Goal: Task Accomplishment & Management: Complete application form

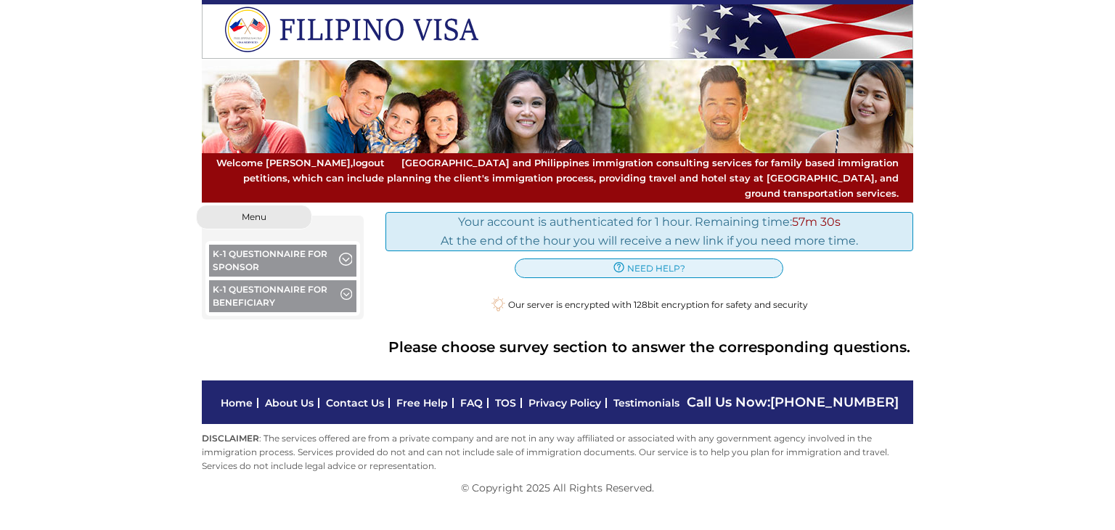
click at [258, 248] on button "K-1 Questionnaire for Sponsor" at bounding box center [282, 263] width 147 height 36
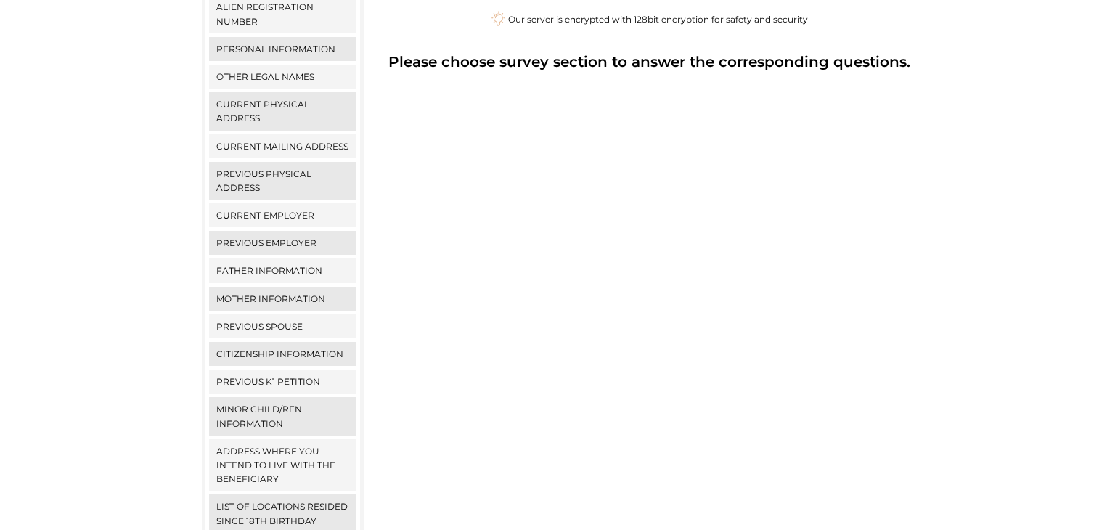
scroll to position [540, 0]
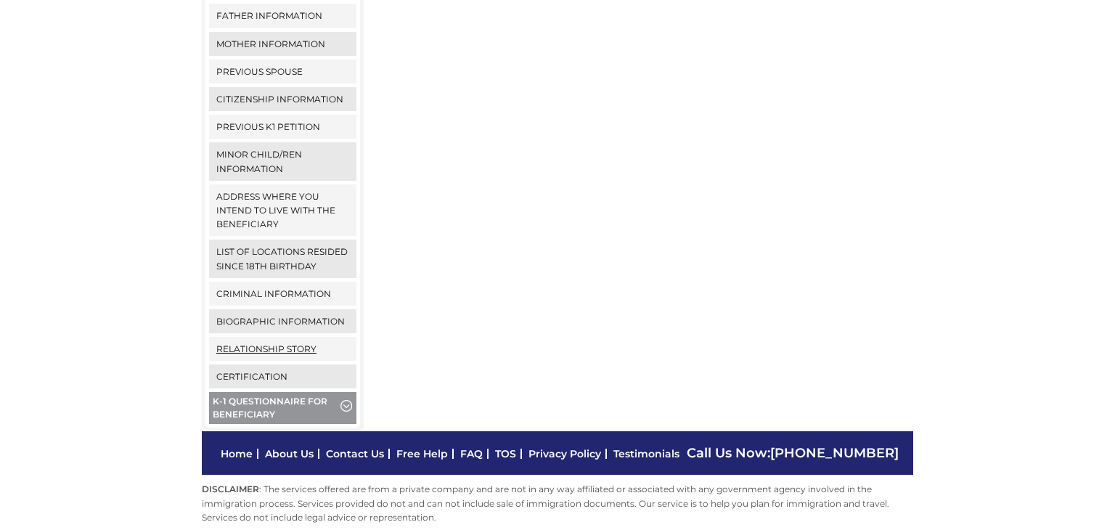
click at [309, 337] on link "Relationship Story" at bounding box center [282, 349] width 147 height 24
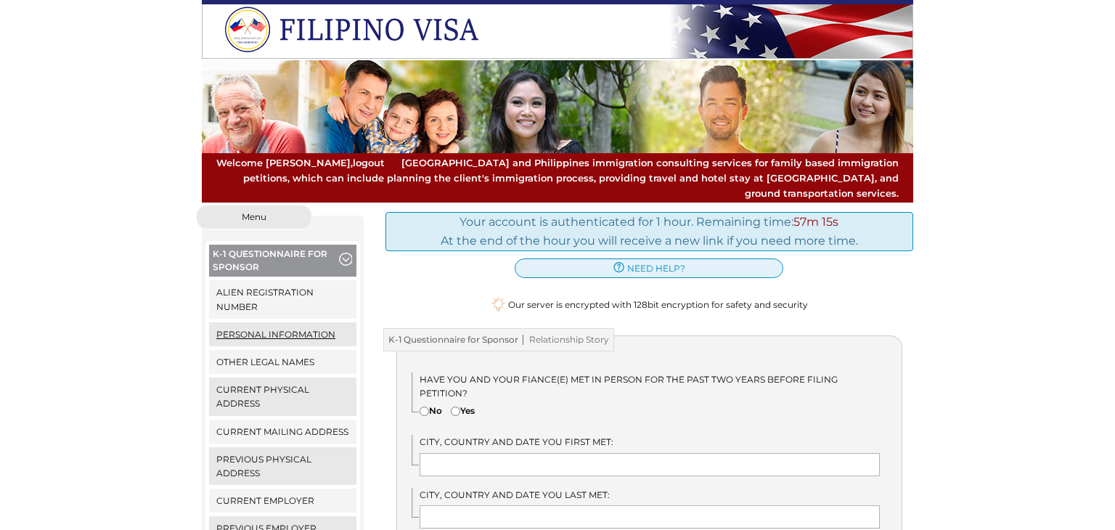
click at [301, 322] on link "Personal Information" at bounding box center [282, 334] width 147 height 24
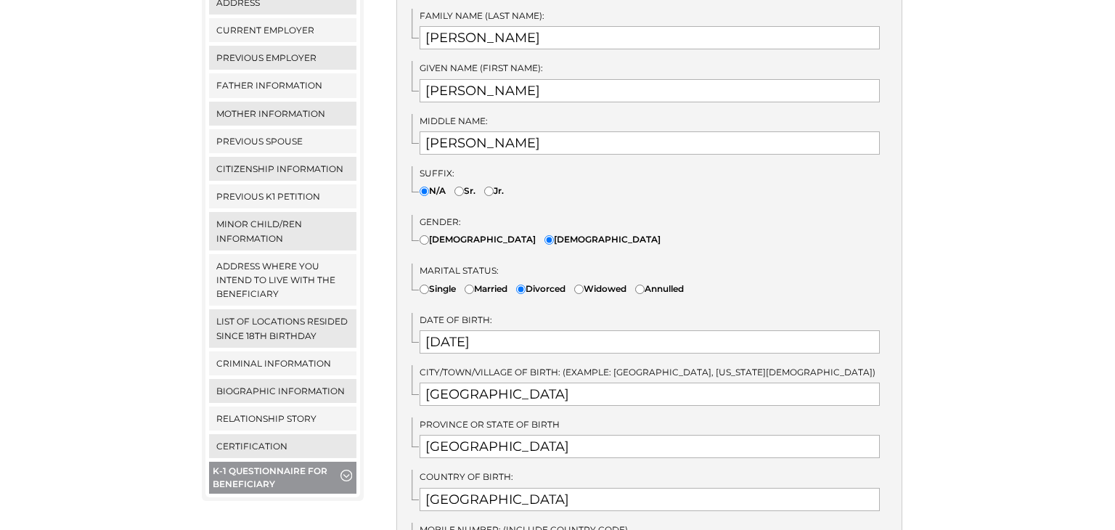
scroll to position [489, 0]
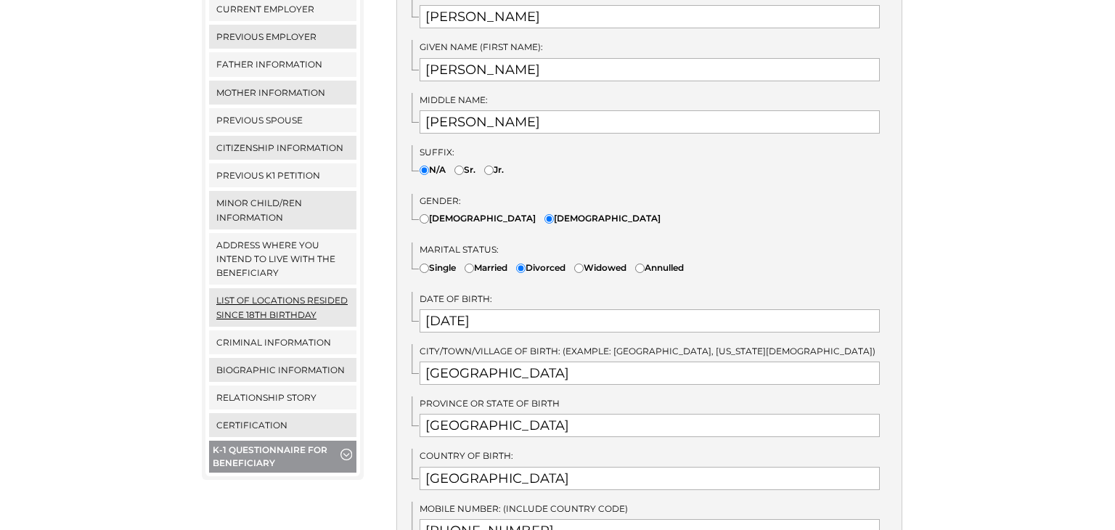
click at [279, 289] on link "List of locations resided since 18th birthday" at bounding box center [282, 307] width 147 height 38
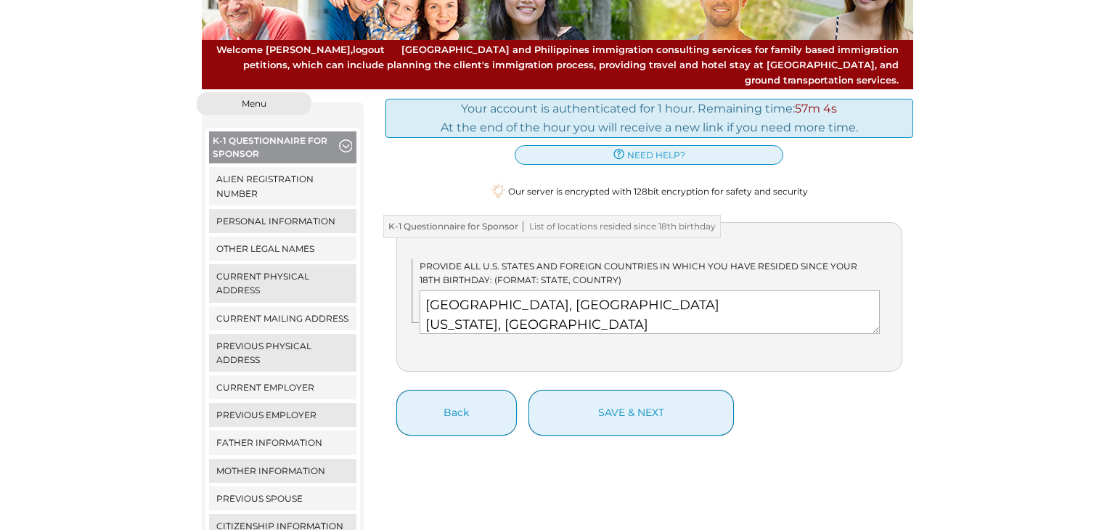
scroll to position [338, 0]
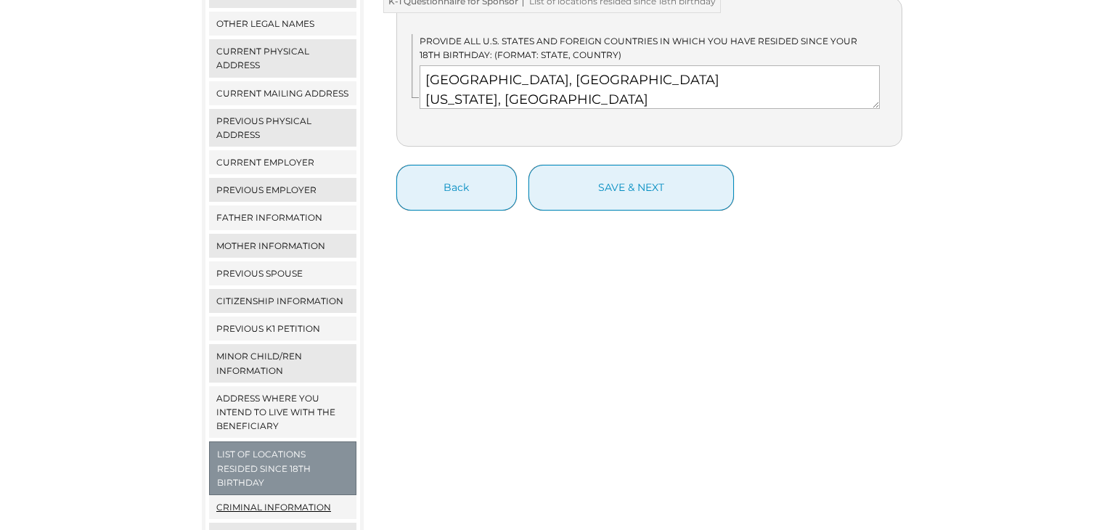
click at [298, 495] on link "Criminal Information" at bounding box center [282, 507] width 147 height 24
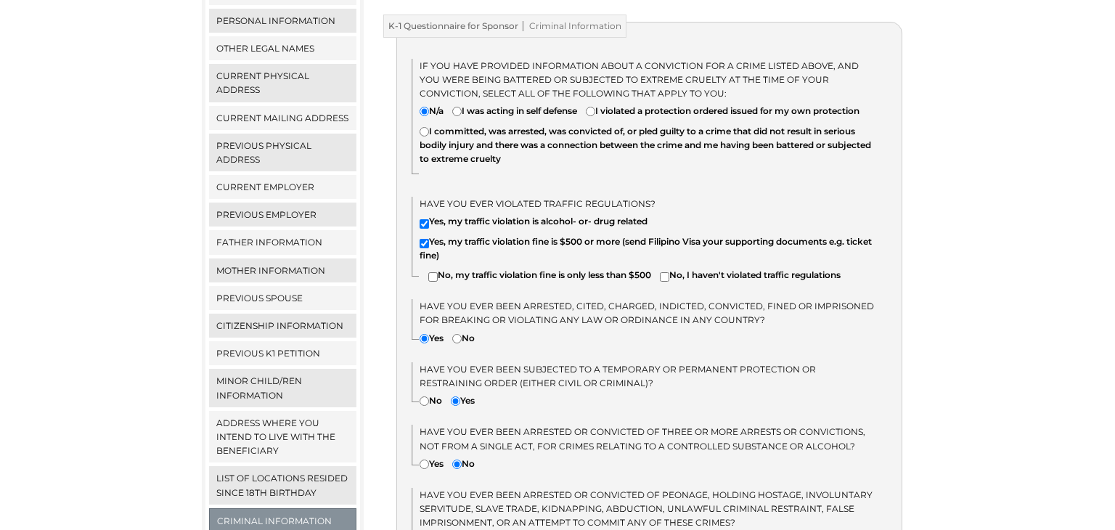
scroll to position [438, 0]
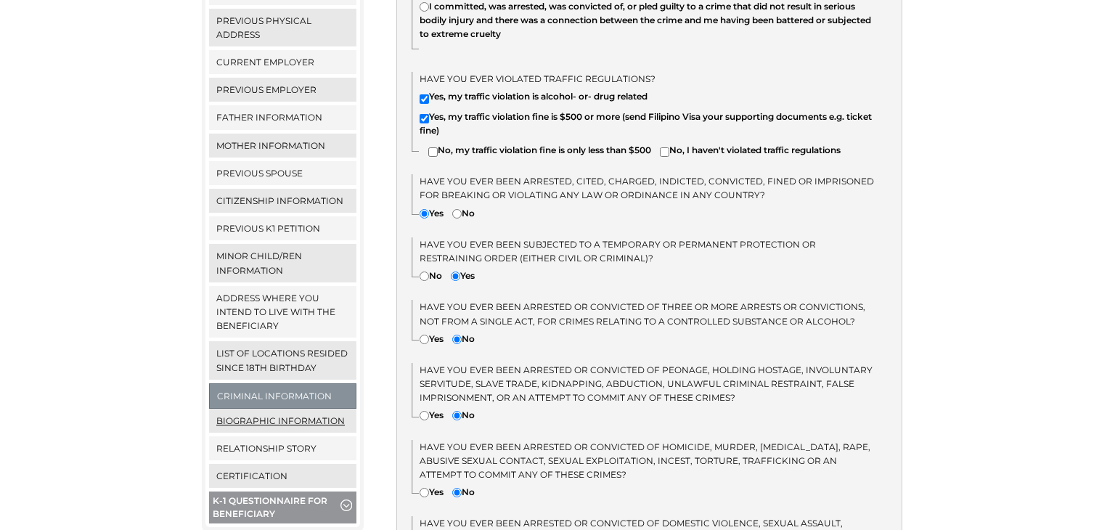
click at [303, 409] on link "Biographic Information" at bounding box center [282, 421] width 147 height 24
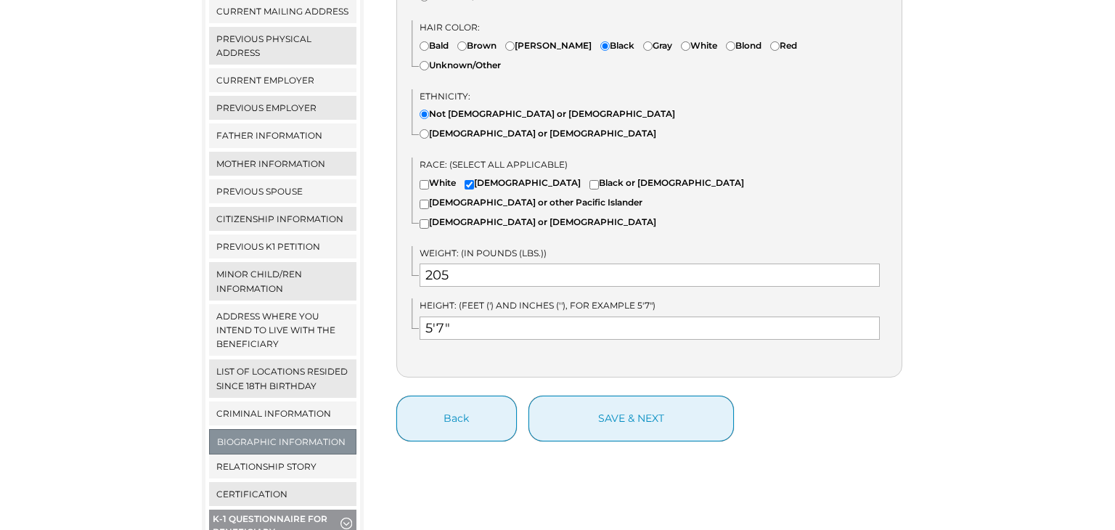
scroll to position [425, 0]
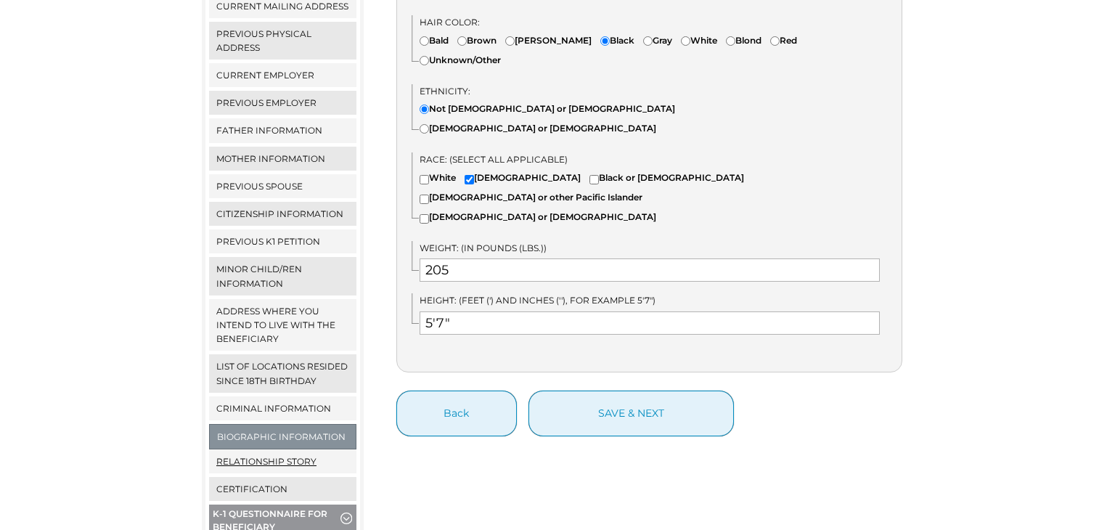
click at [310, 449] on link "Relationship Story" at bounding box center [282, 461] width 147 height 24
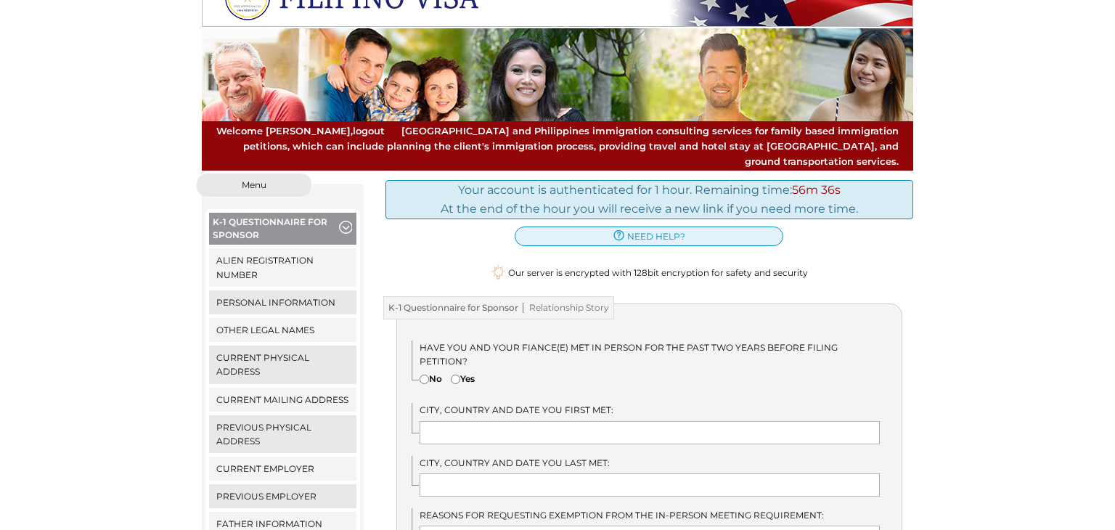
scroll to position [73, 0]
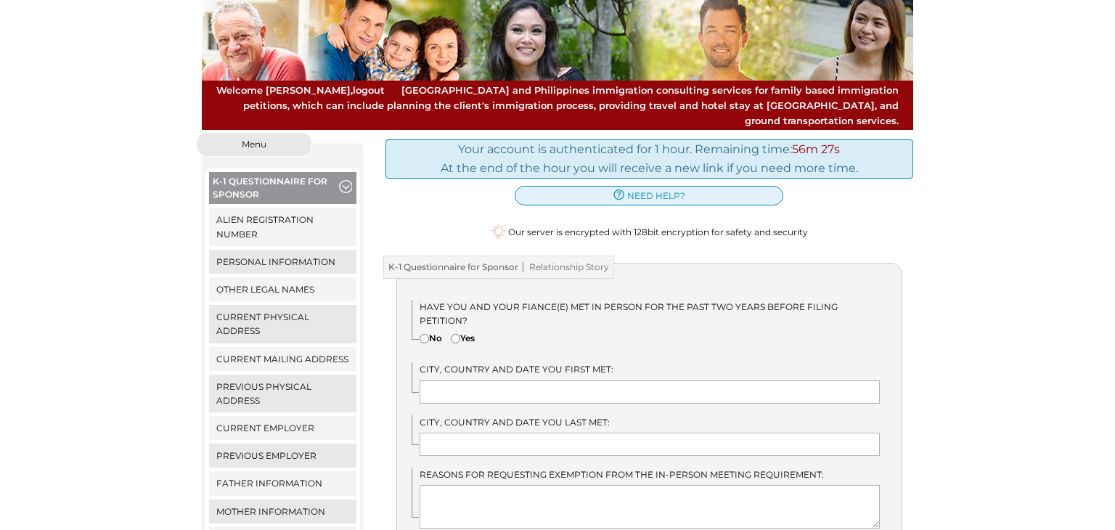
click at [457, 334] on input"] "Yes" at bounding box center [455, 338] width 9 height 9
radio input"] "true"
click at [492, 380] on input "text" at bounding box center [650, 391] width 461 height 23
type input "Shanghai, China"
click at [571, 433] on input "text" at bounding box center [650, 444] width 461 height 23
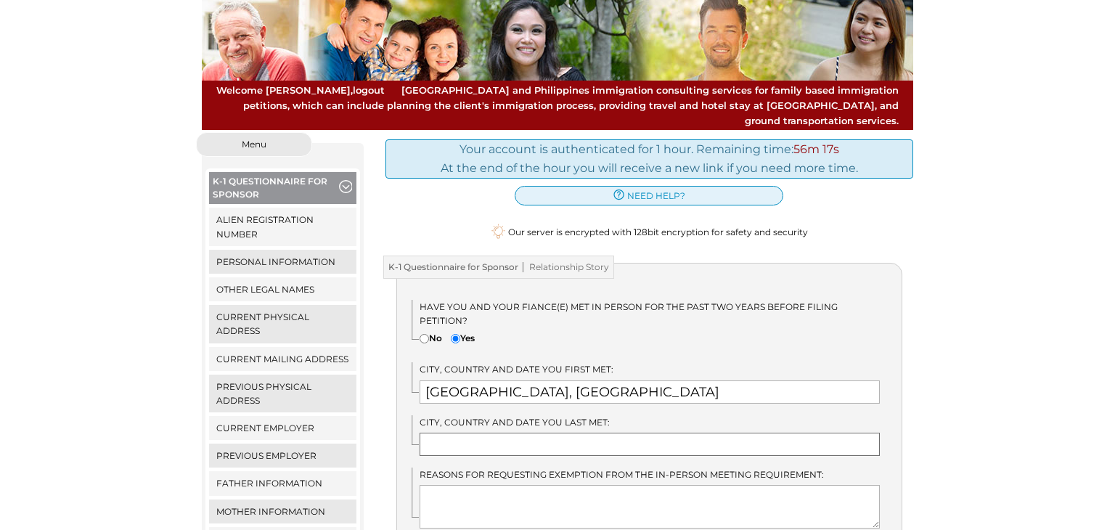
type input "Manila, Philippines"
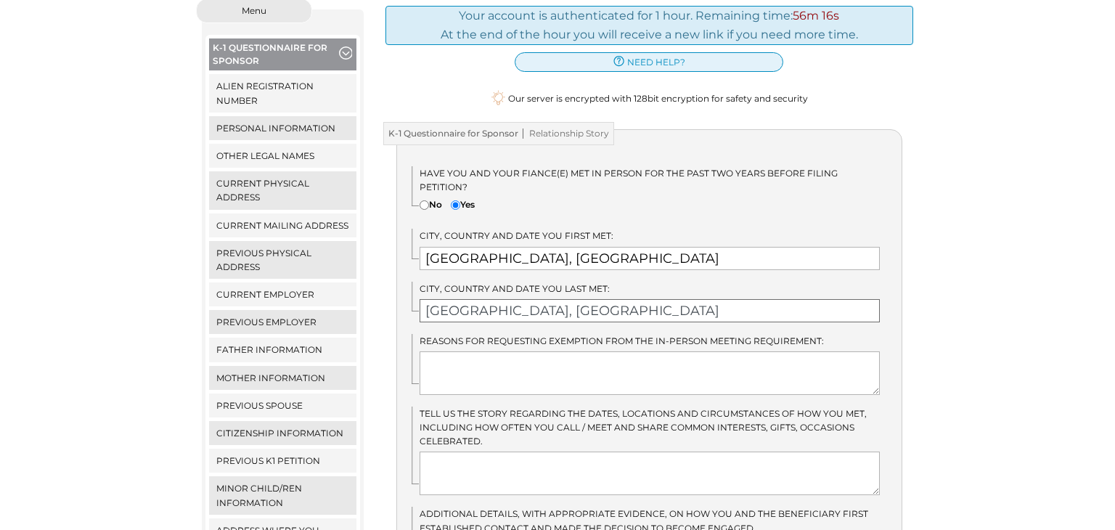
scroll to position [208, 0]
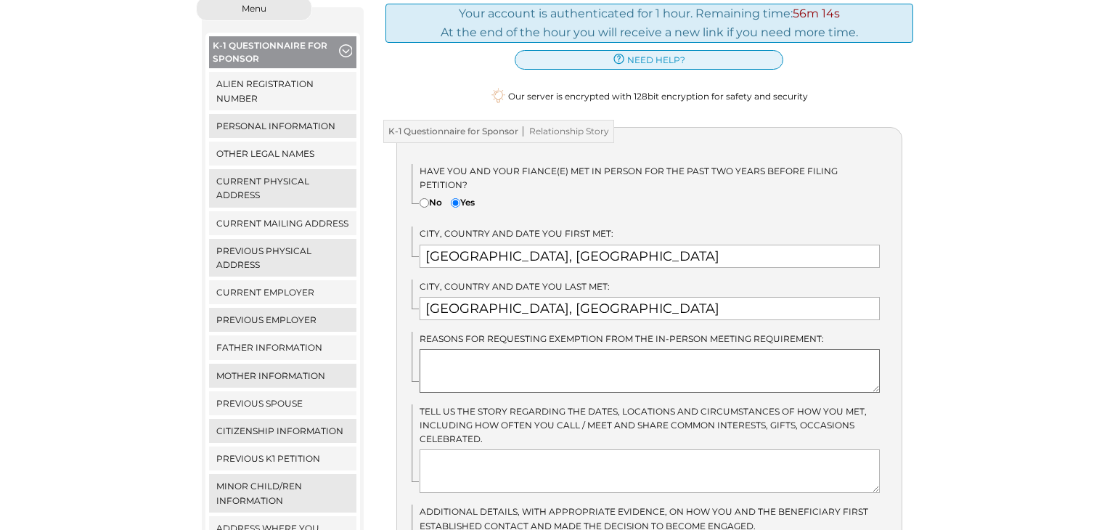
click at [511, 349] on textarea at bounding box center [650, 371] width 461 height 44
type textarea "L"
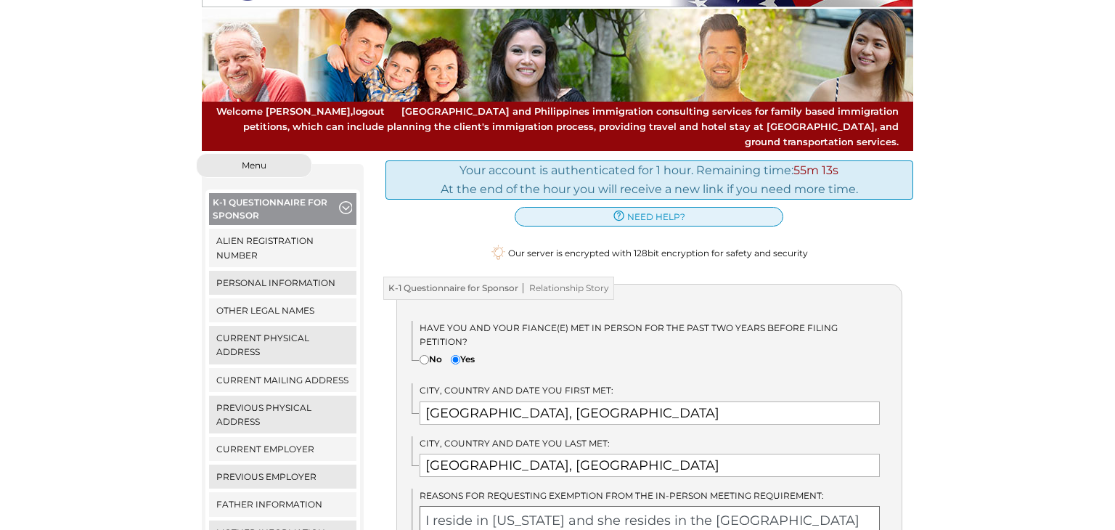
scroll to position [404, 0]
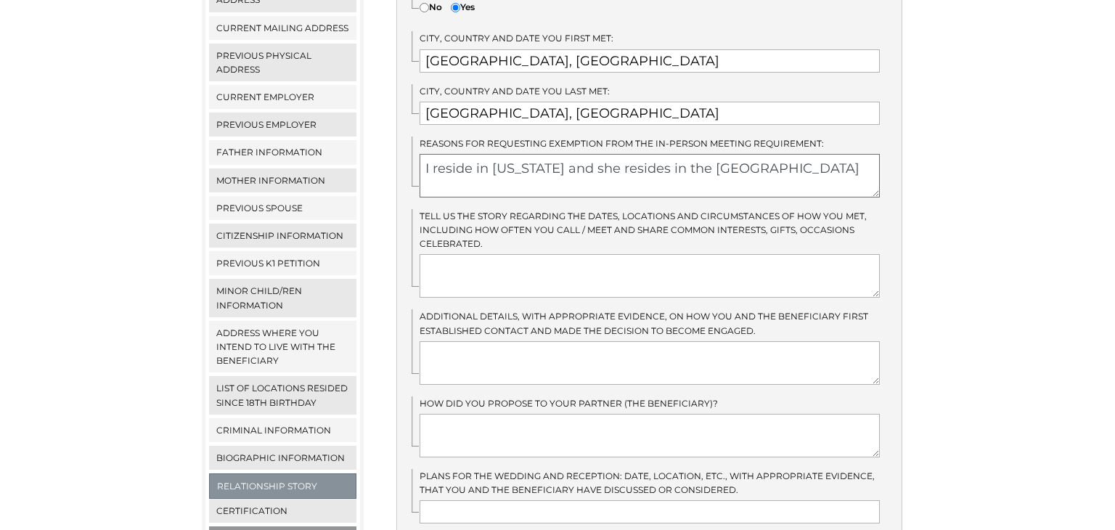
type textarea "I reside in California and she resides in the Philippines"
click at [512, 254] on textarea at bounding box center [650, 276] width 461 height 44
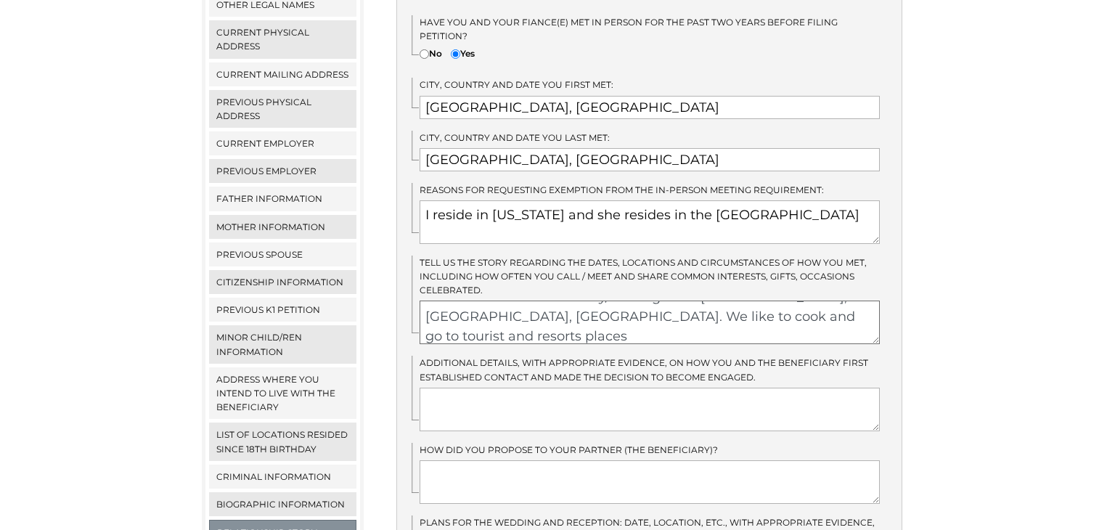
scroll to position [366, 0]
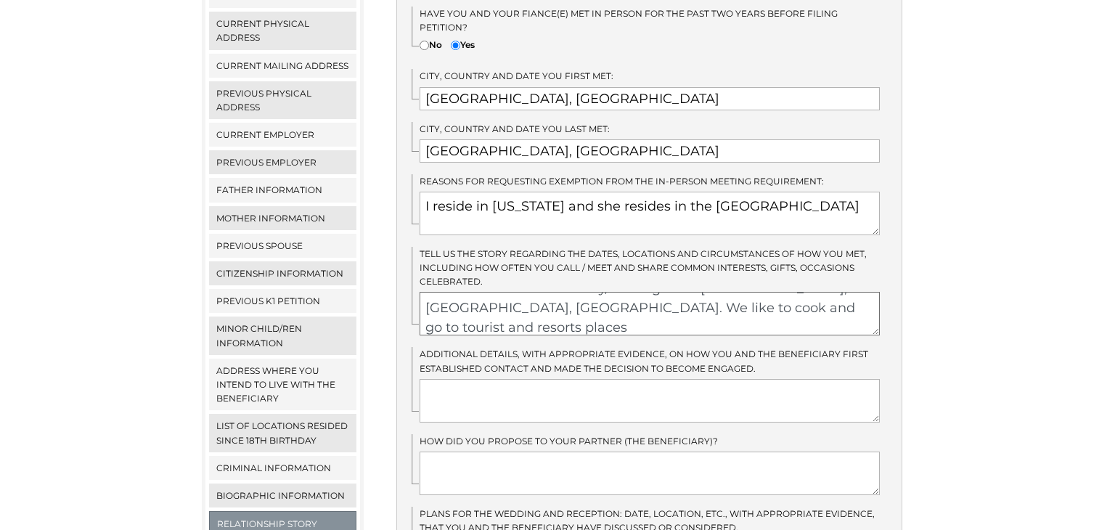
type textarea "We met in Shanghai, China Nov.25,2015, when I was assigned to Shanghai Disney a…"
click at [510, 379] on textarea at bounding box center [650, 401] width 461 height 44
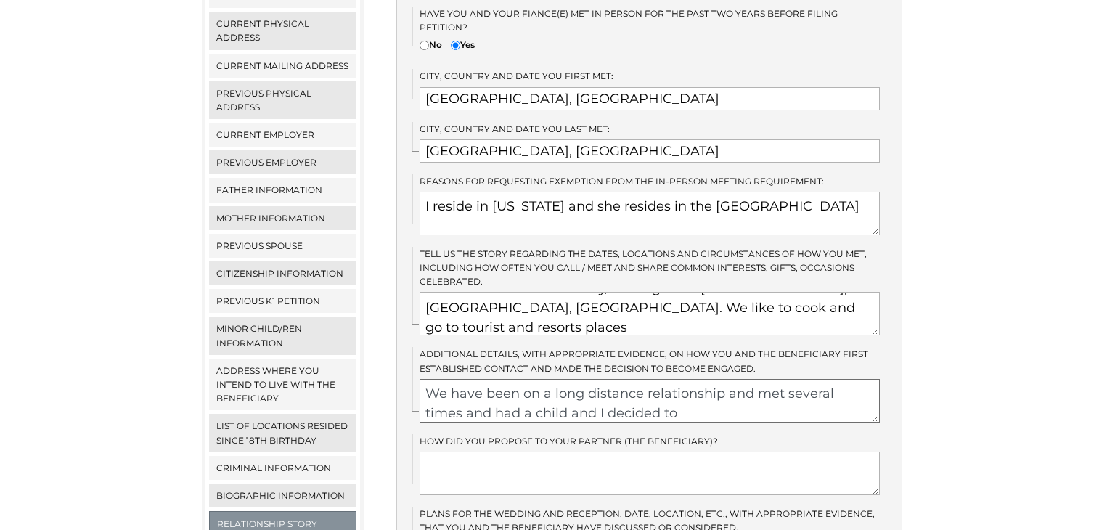
click at [454, 383] on textarea "We have been on a long distance relationship and met several times and had a ch…" at bounding box center [650, 401] width 461 height 44
click at [669, 379] on textarea "We have been on a long distance relationship and met several times and we had a…" at bounding box center [650, 401] width 461 height 44
type textarea "We have been on a long distance relationship and met several times and we had a…"
click at [471, 452] on textarea at bounding box center [650, 474] width 461 height 44
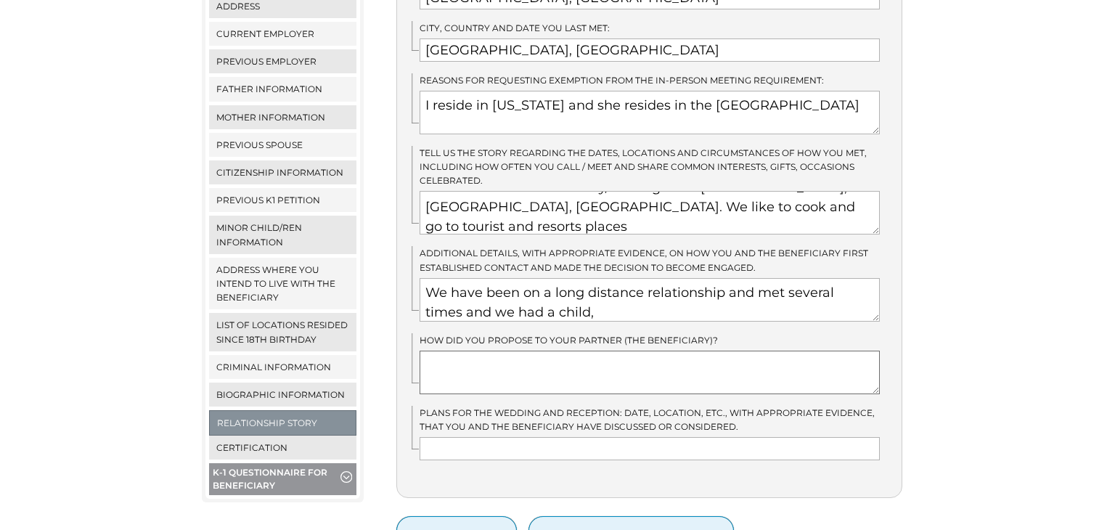
scroll to position [482, 0]
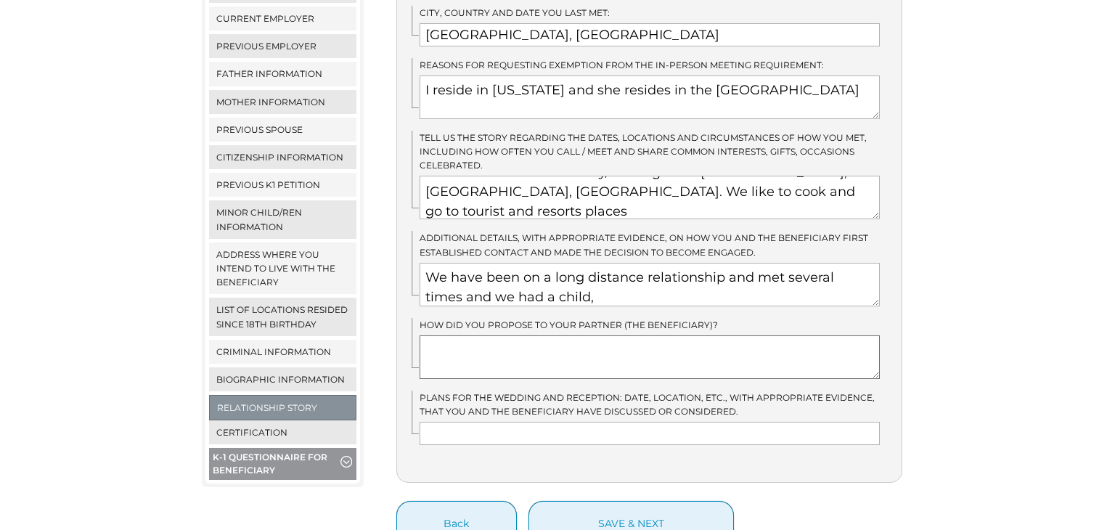
type textarea "S"
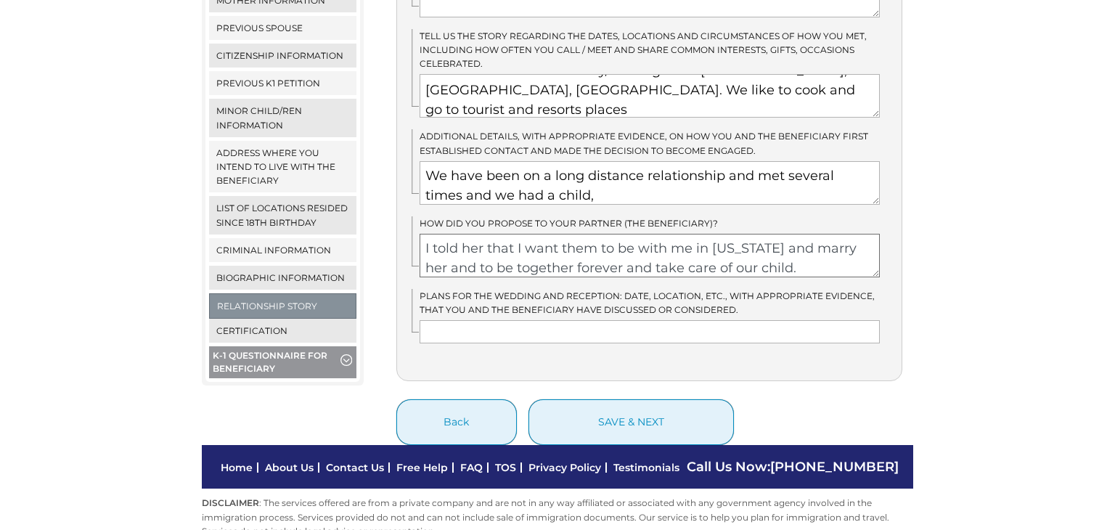
scroll to position [585, 0]
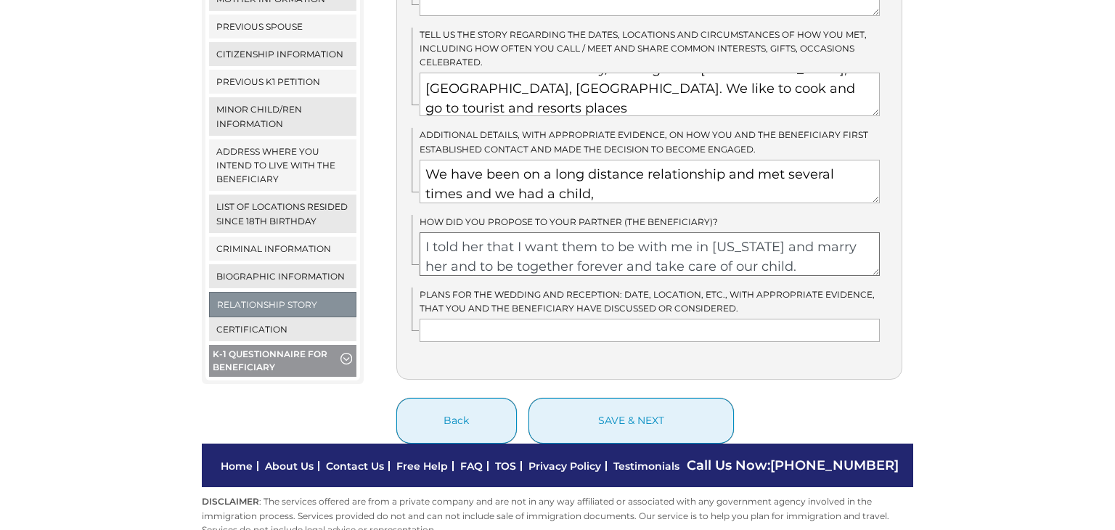
type textarea "I told her that I want them to be with me in California and marry her and to be…"
click at [526, 319] on input "text" at bounding box center [650, 330] width 461 height 23
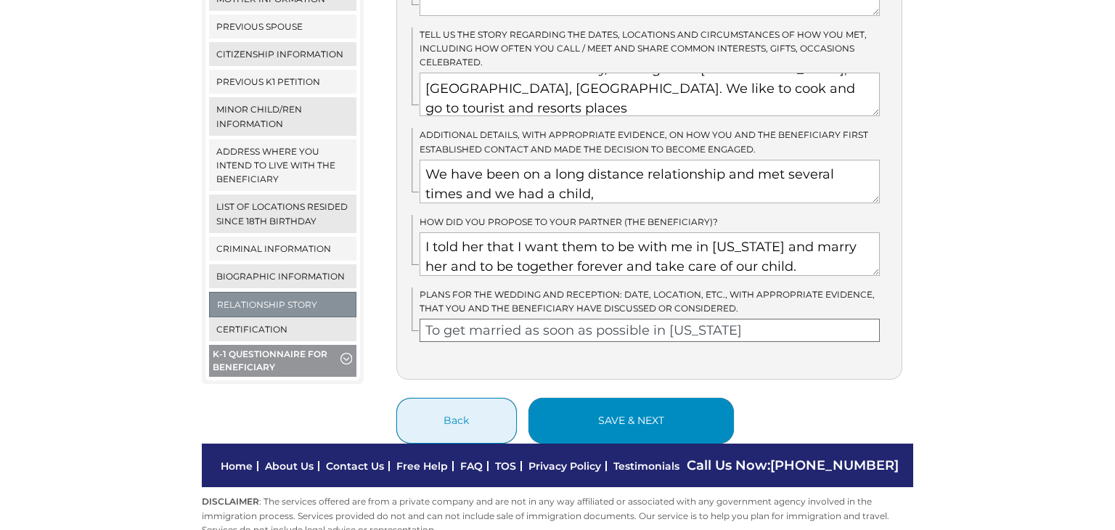
type input "To get married as soon as possible in California"
click at [616, 399] on button "save & next" at bounding box center [630, 421] width 205 height 46
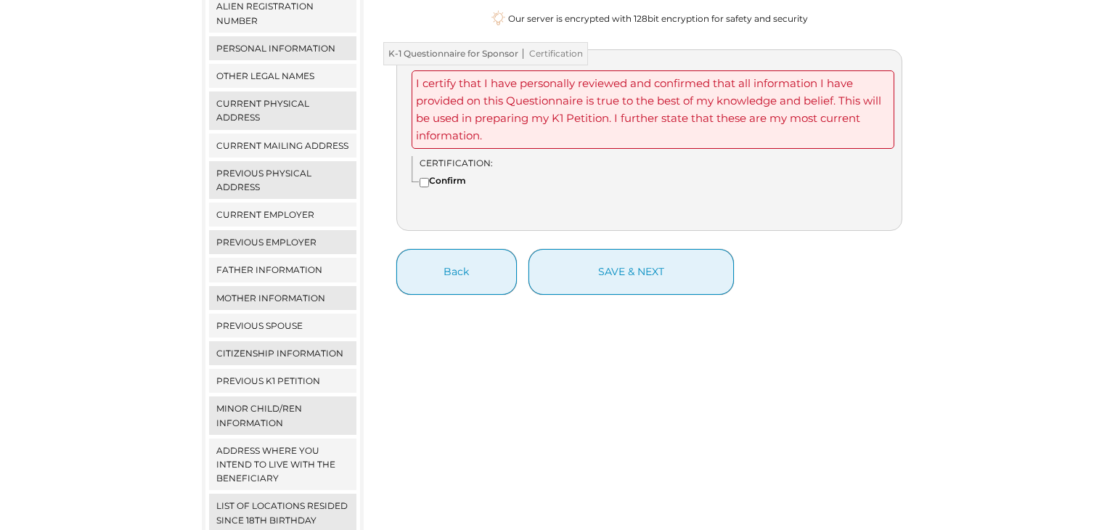
scroll to position [115, 0]
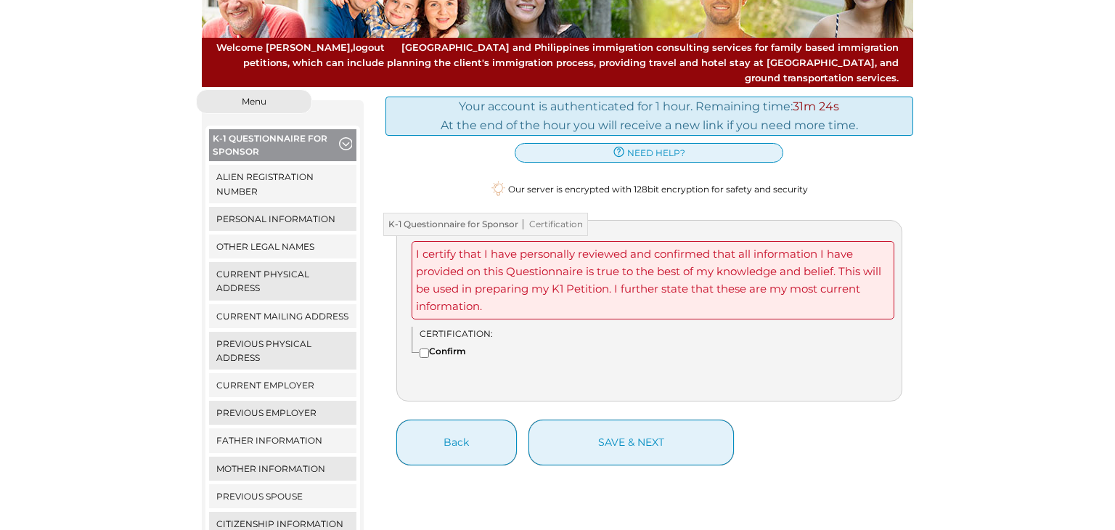
click at [422, 348] on input"] "Confirm" at bounding box center [424, 352] width 9 height 9
checkbox input"] "true"
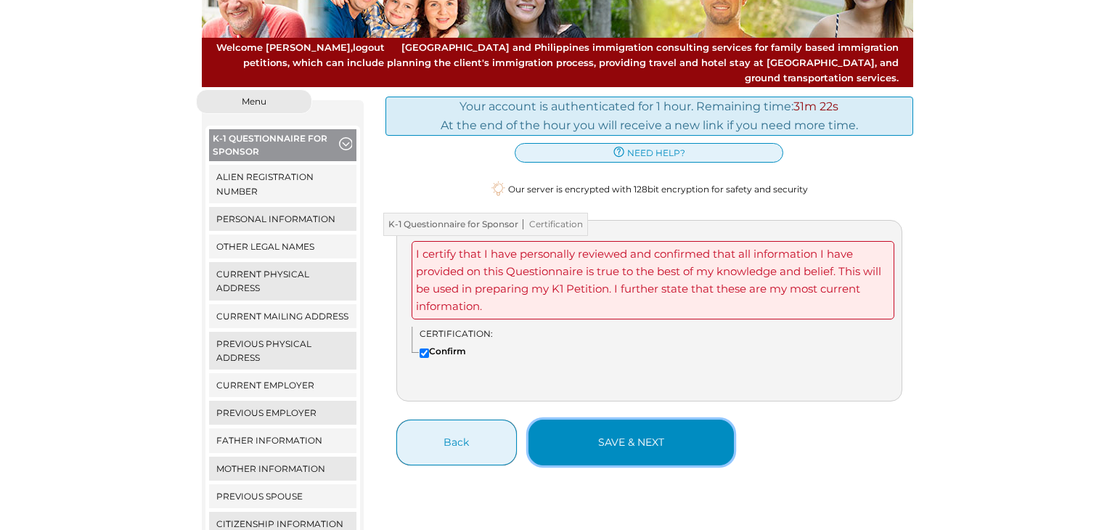
click at [663, 436] on button "save & next" at bounding box center [630, 443] width 205 height 46
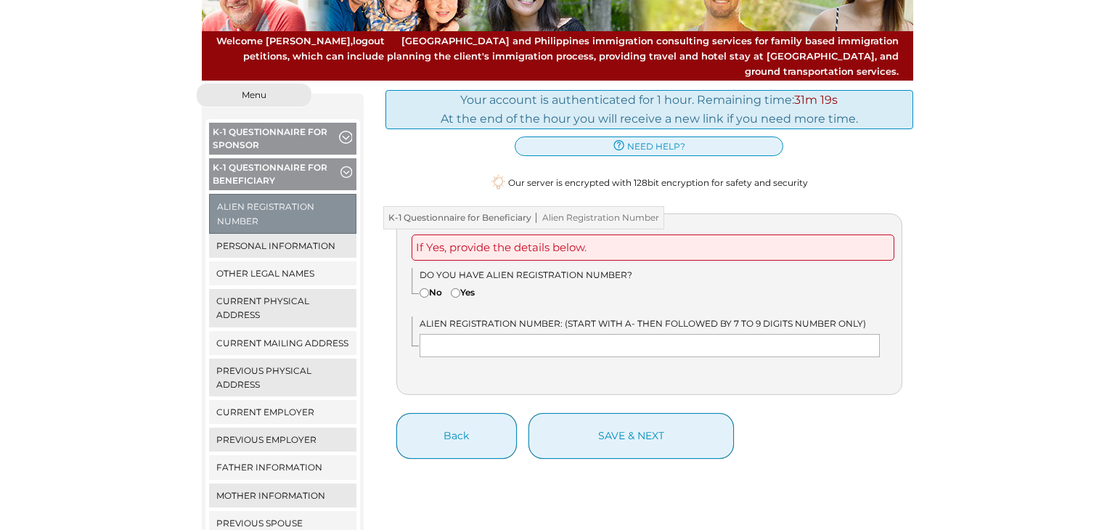
scroll to position [168, 0]
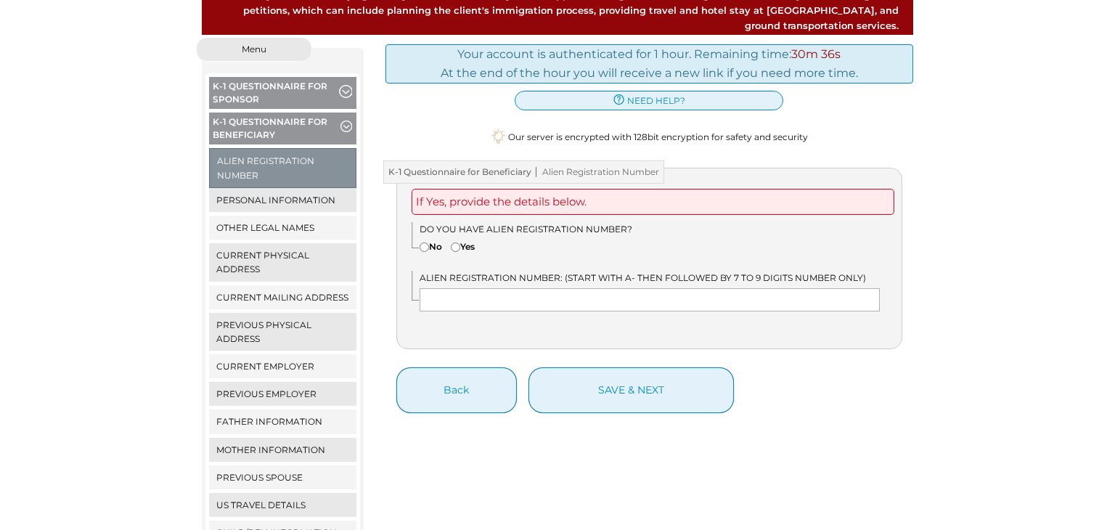
click at [459, 242] on input"] "Yes" at bounding box center [455, 246] width 9 height 9
radio input"] "true"
click at [476, 290] on input "text" at bounding box center [650, 299] width 461 height 23
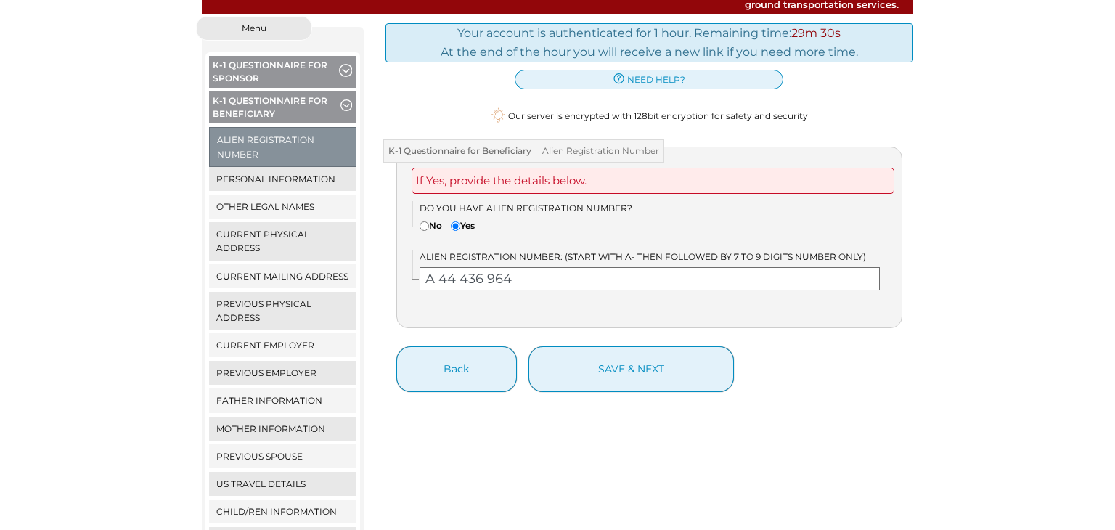
scroll to position [190, 0]
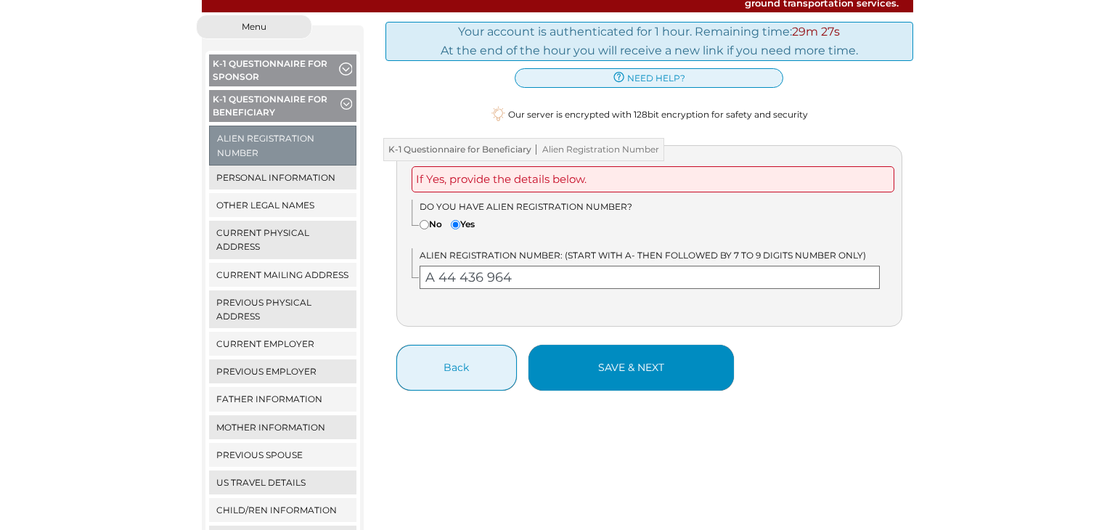
type input "A 44 436 964"
click at [634, 363] on button "save & next" at bounding box center [630, 368] width 205 height 46
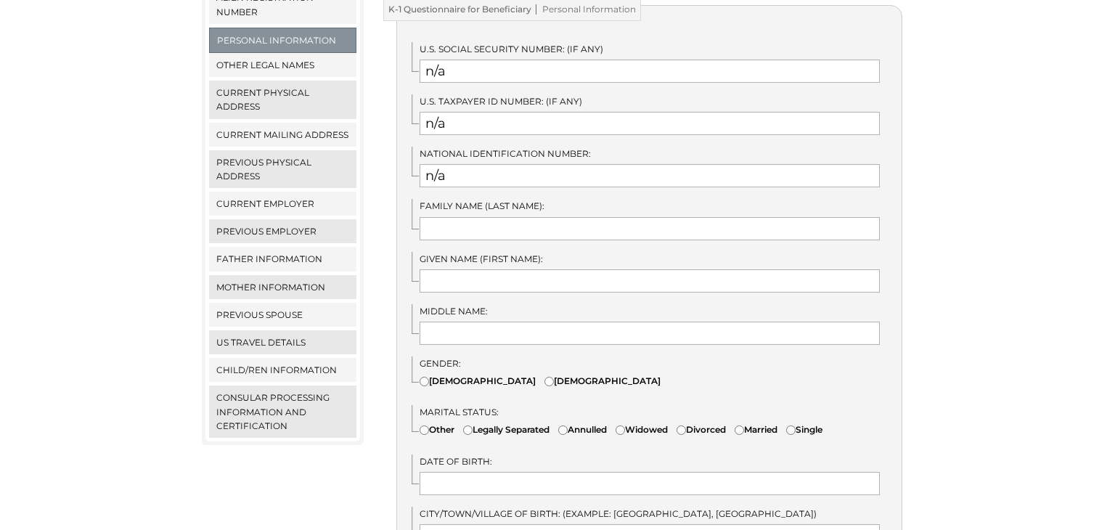
scroll to position [324, 0]
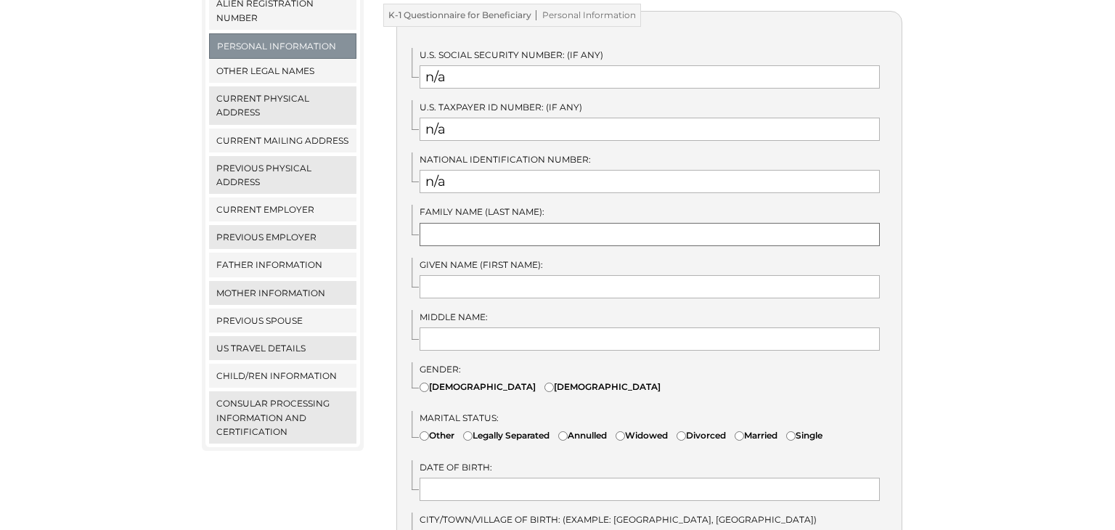
click at [512, 227] on input "text" at bounding box center [650, 234] width 461 height 23
type input "Codo-Og"
click at [497, 276] on input "text" at bounding box center [650, 286] width 461 height 23
type input "Beberly"
click at [521, 327] on input "text" at bounding box center [650, 338] width 461 height 23
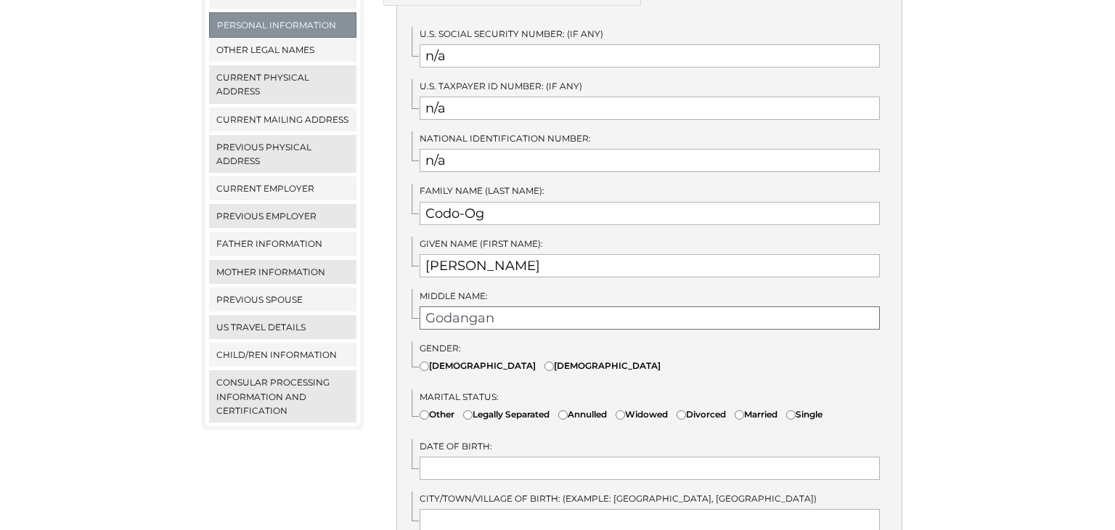
scroll to position [347, 0]
type input "Godangan"
click at [544, 360] on input"] "Female" at bounding box center [548, 364] width 9 height 9
radio input"] "true"
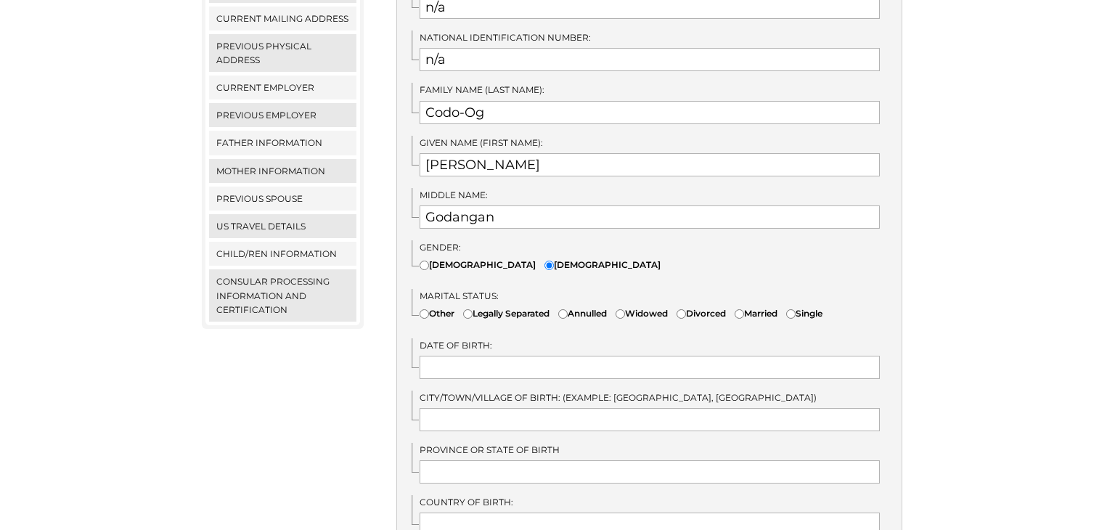
scroll to position [462, 0]
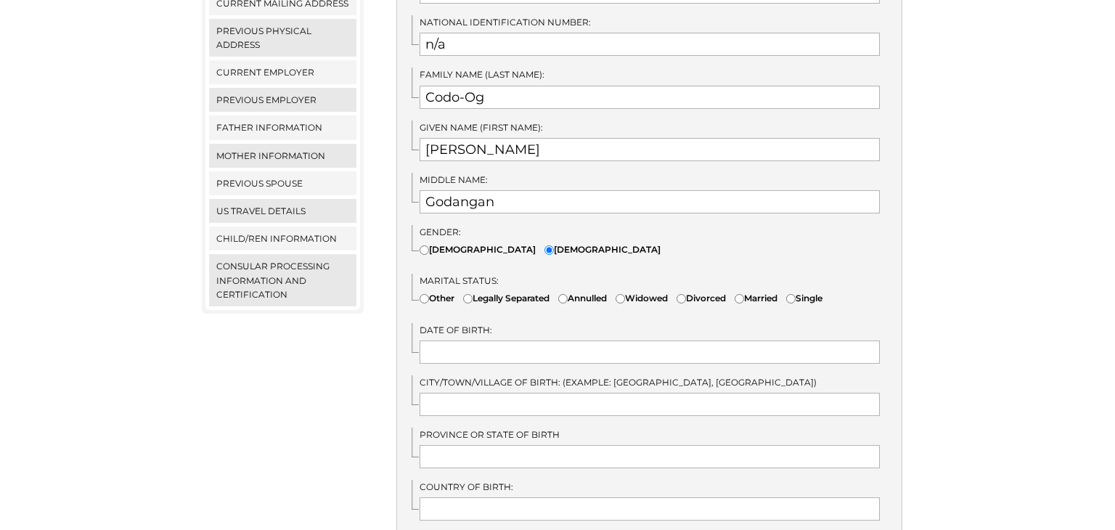
click at [568, 294] on input"] "Annulled" at bounding box center [562, 298] width 9 height 9
radio input"] "true"
click at [494, 340] on input "text" at bounding box center [650, 351] width 461 height 23
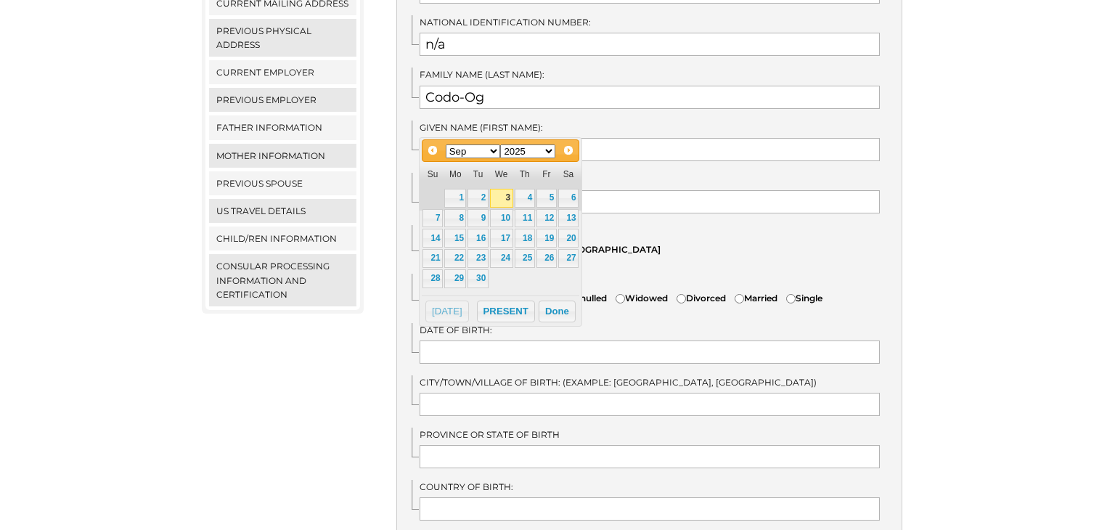
click at [496, 148] on select "Jan Feb Mar Apr May Jun Jul Aug Sep Oct Nov Dec" at bounding box center [473, 151] width 55 height 14
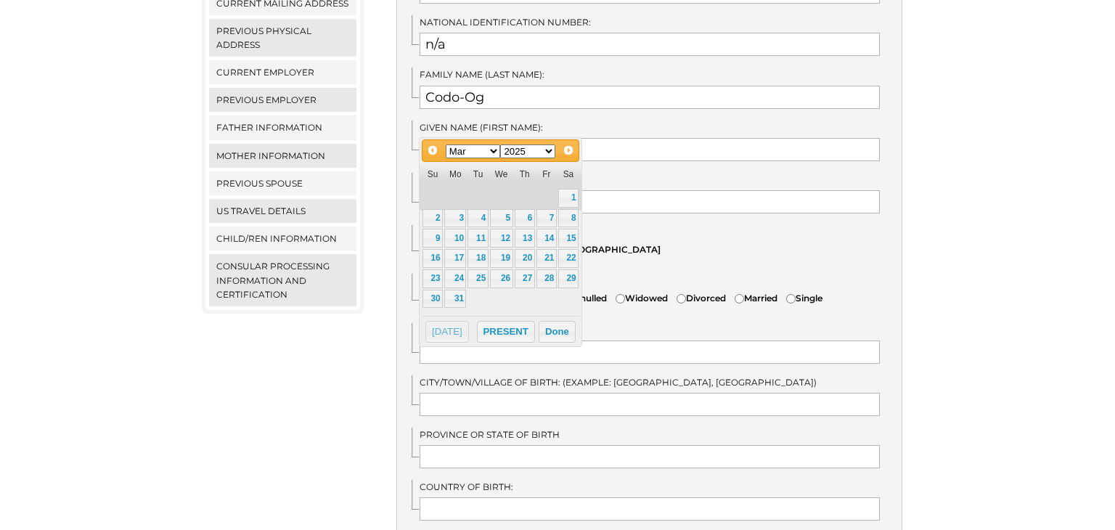
click at [552, 153] on select "1900 1901 1902 1903 1904 1905 1906 1907 1908 1909 1910 1911 1912 1913 1914 1915…" at bounding box center [527, 151] width 55 height 14
click at [505, 218] on link "9" at bounding box center [501, 218] width 23 height 19
type input "03/09/1988"
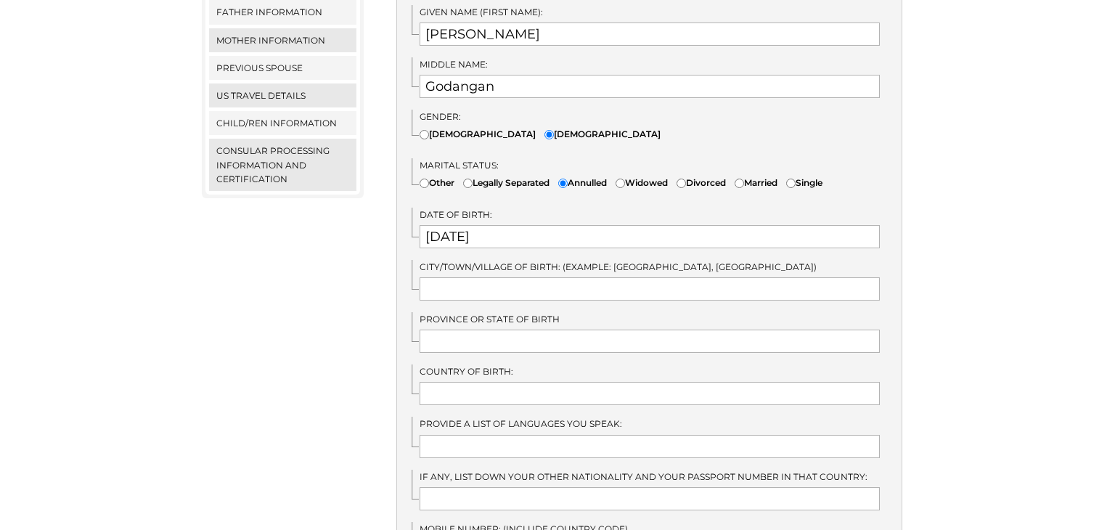
scroll to position [586, 0]
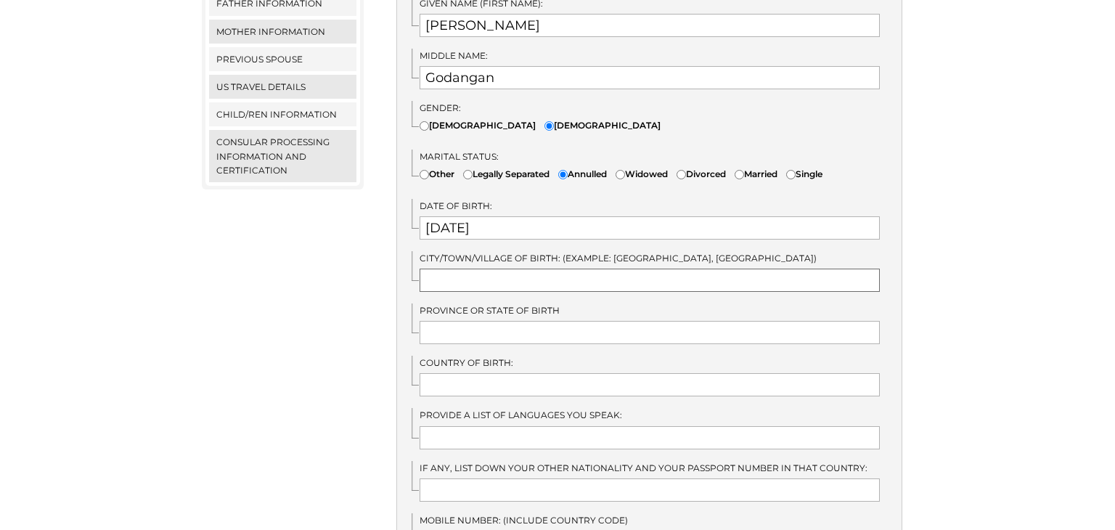
click at [552, 269] on input "text" at bounding box center [650, 280] width 461 height 23
type input "Supang, Sabangan"
click at [491, 322] on input "text" at bounding box center [650, 332] width 461 height 23
type input "Mt. Province"
click at [523, 373] on input "text" at bounding box center [650, 384] width 461 height 23
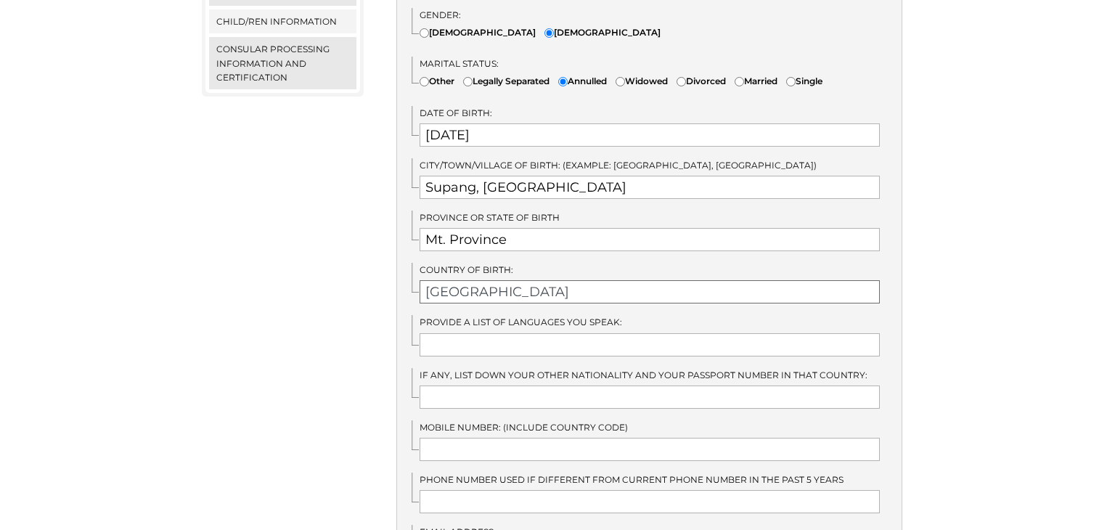
scroll to position [682, 0]
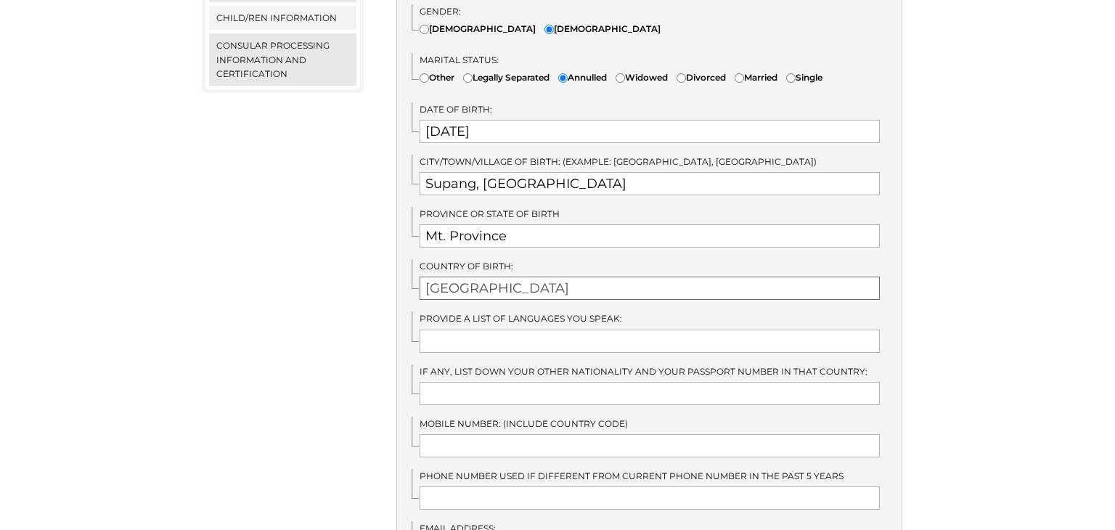
type input "Philippines"
click at [500, 332] on input "text" at bounding box center [650, 341] width 461 height 23
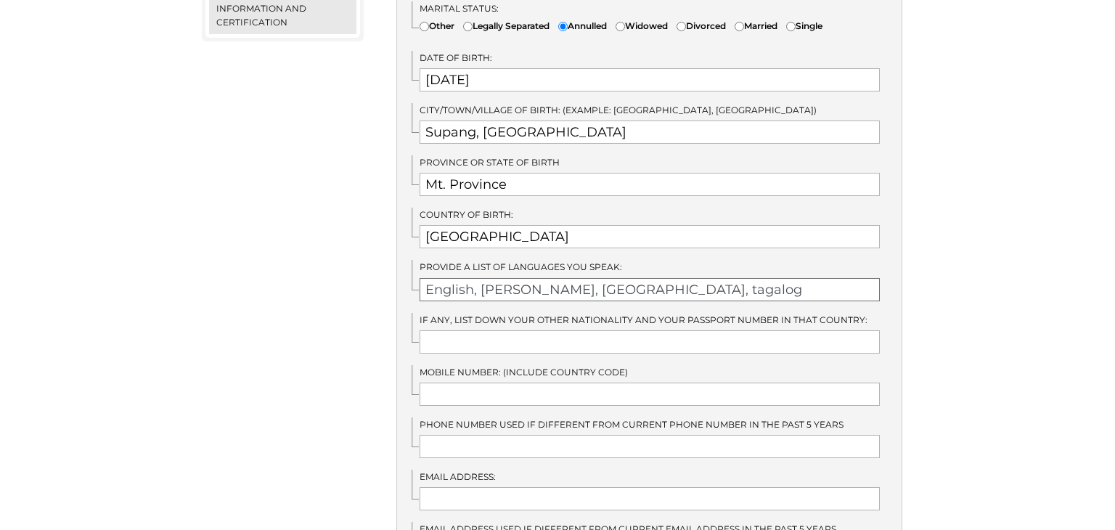
scroll to position [740, 0]
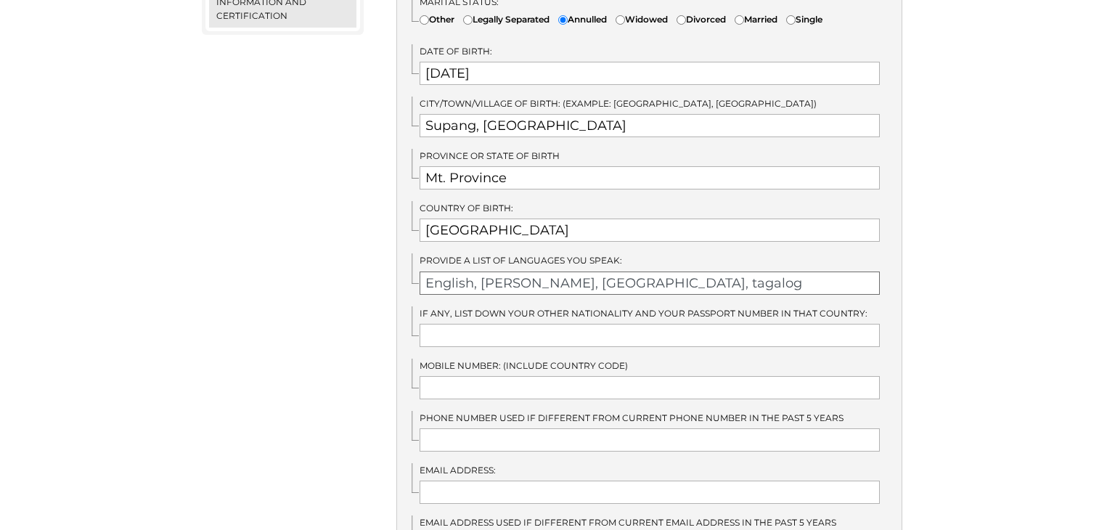
type input "English, kankana-ey, Ilokano, tagalog"
click at [549, 376] on input "text" at bounding box center [650, 387] width 461 height 23
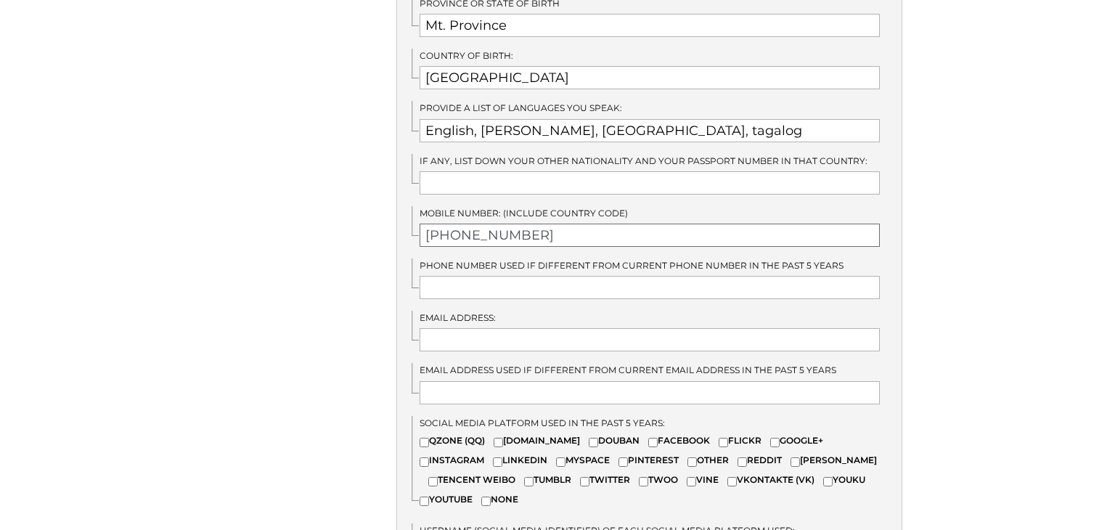
scroll to position [888, 0]
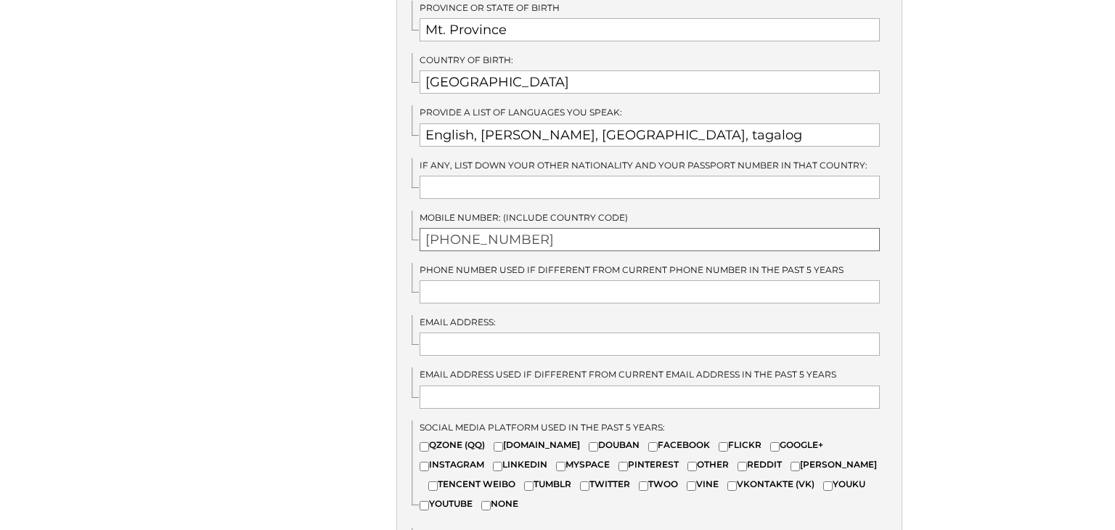
type input "+63 9955821330"
click at [598, 280] on input "text" at bounding box center [650, 291] width 461 height 23
click at [465, 281] on input "text" at bounding box center [650, 291] width 461 height 23
type input "N"
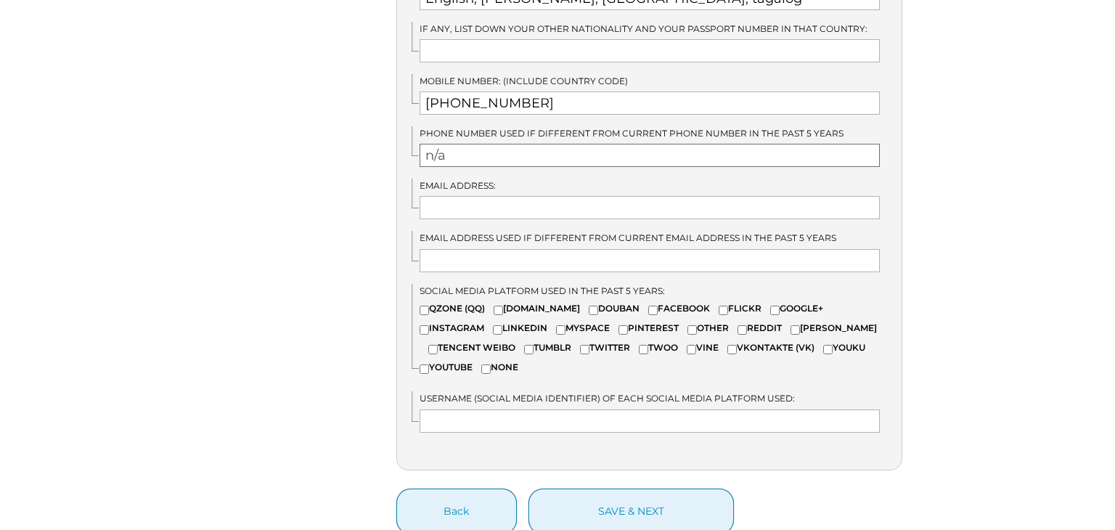
scroll to position [1016, 0]
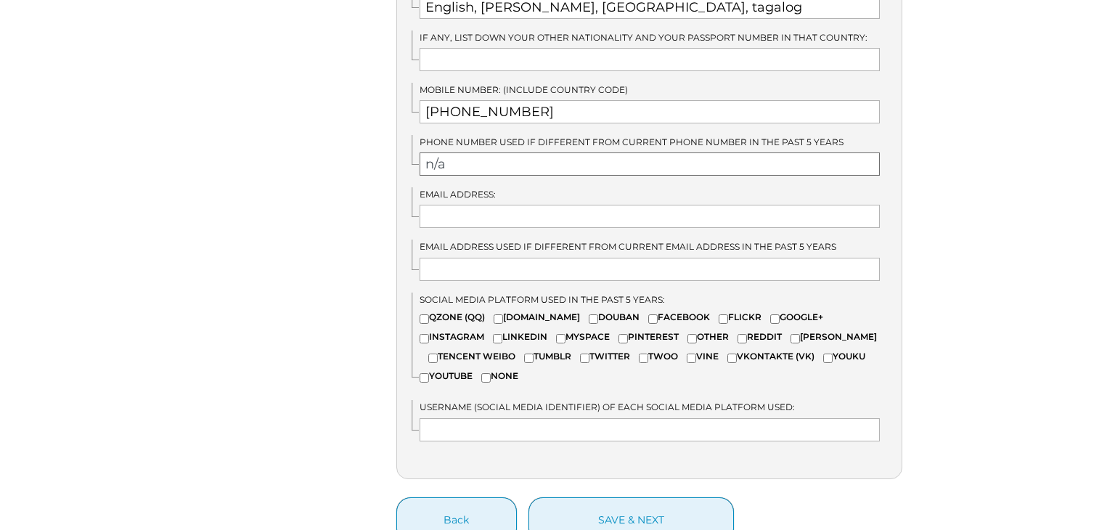
type input "n/a"
click at [473, 205] on input "text" at bounding box center [650, 216] width 461 height 23
type input "Verlybelle24@gmail.com"
click at [488, 261] on input "text" at bounding box center [650, 269] width 461 height 23
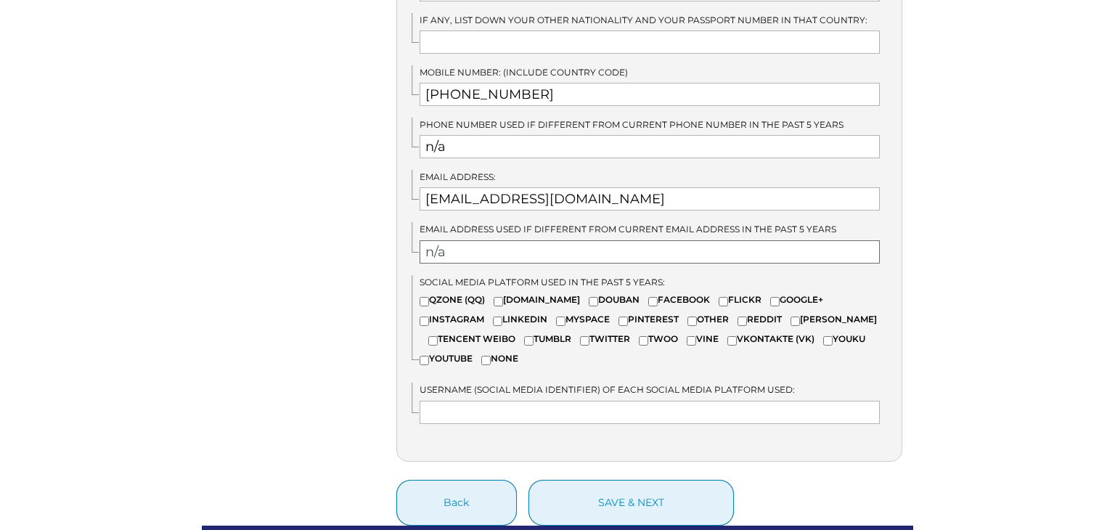
scroll to position [1039, 0]
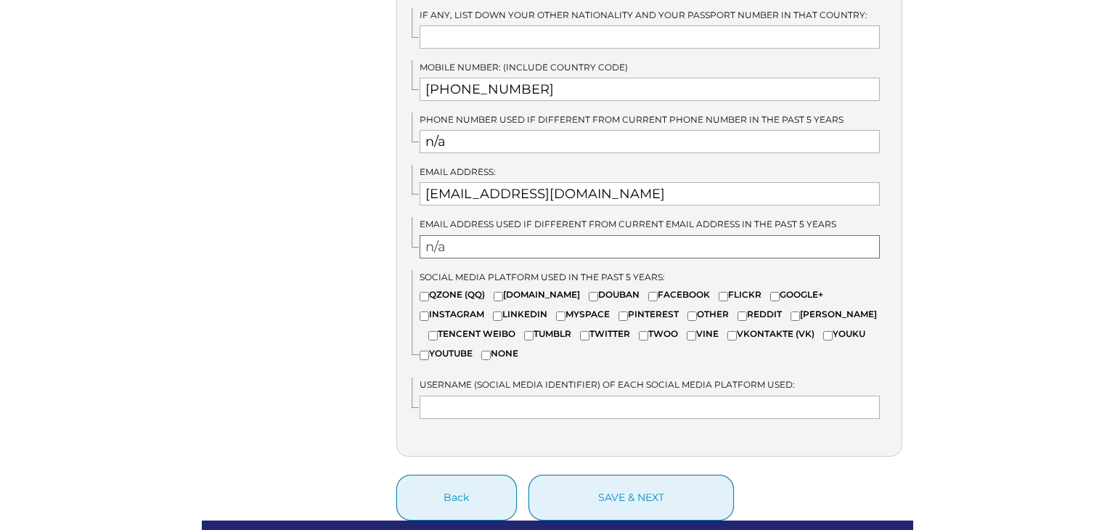
type input "n/a"
click at [648, 292] on input"] "FACEBOOK" at bounding box center [652, 296] width 9 height 9
checkbox input"] "true"
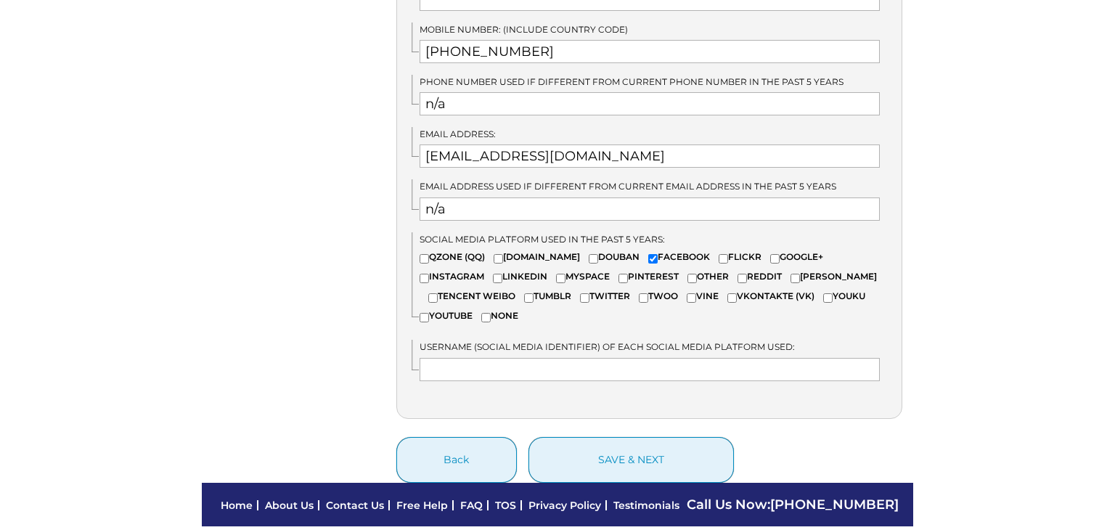
scroll to position [1129, 0]
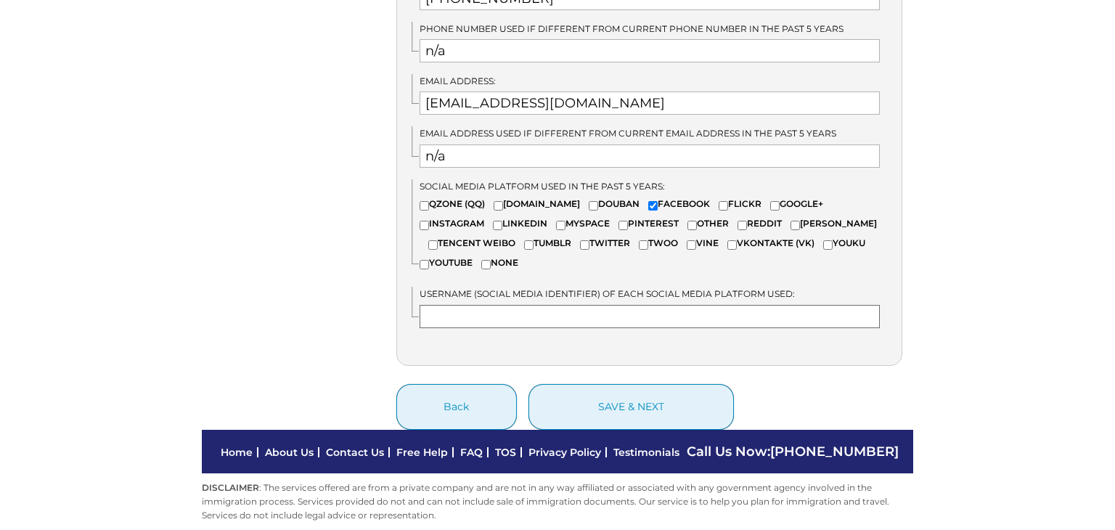
click at [519, 305] on input "text" at bounding box center [650, 316] width 461 height 23
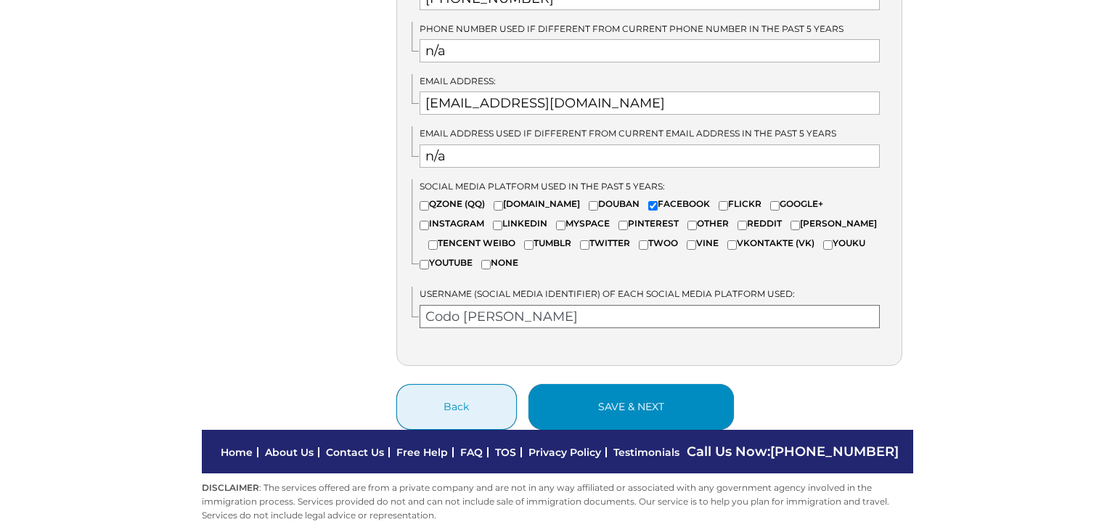
type input "Codo OG Berly"
click at [674, 386] on button "save & next" at bounding box center [630, 407] width 205 height 46
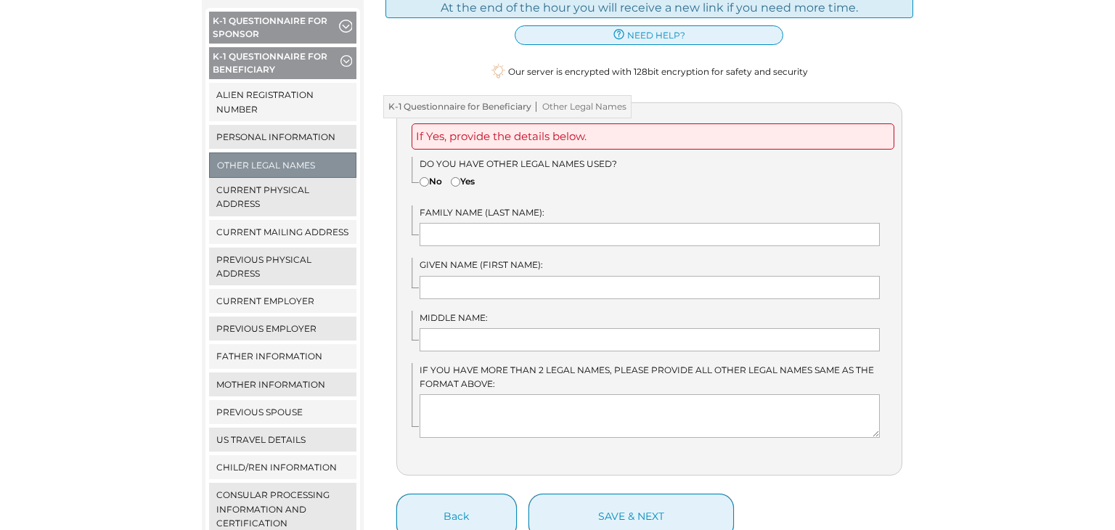
scroll to position [238, 0]
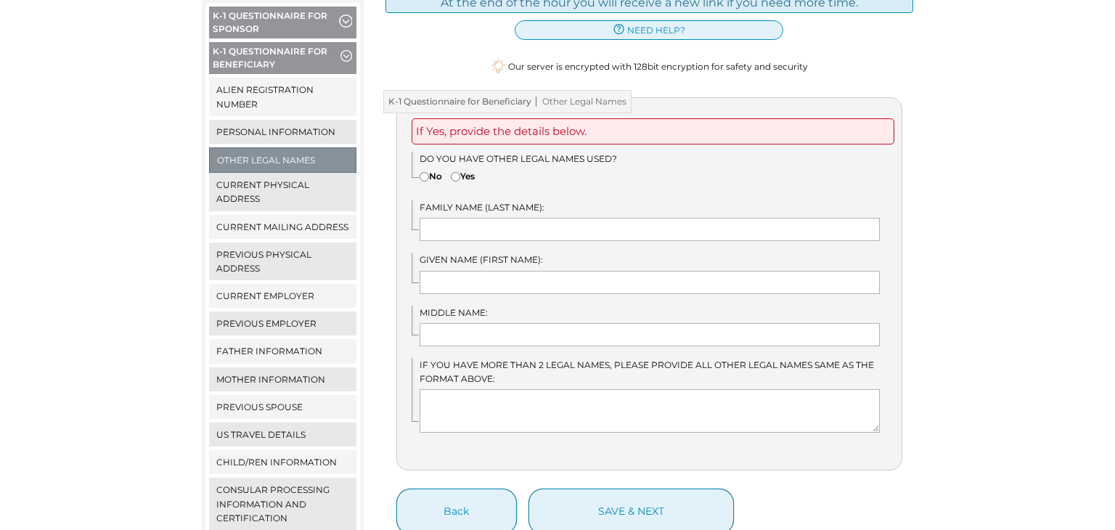
click at [428, 172] on input"] "No" at bounding box center [424, 176] width 9 height 9
radio input"] "true"
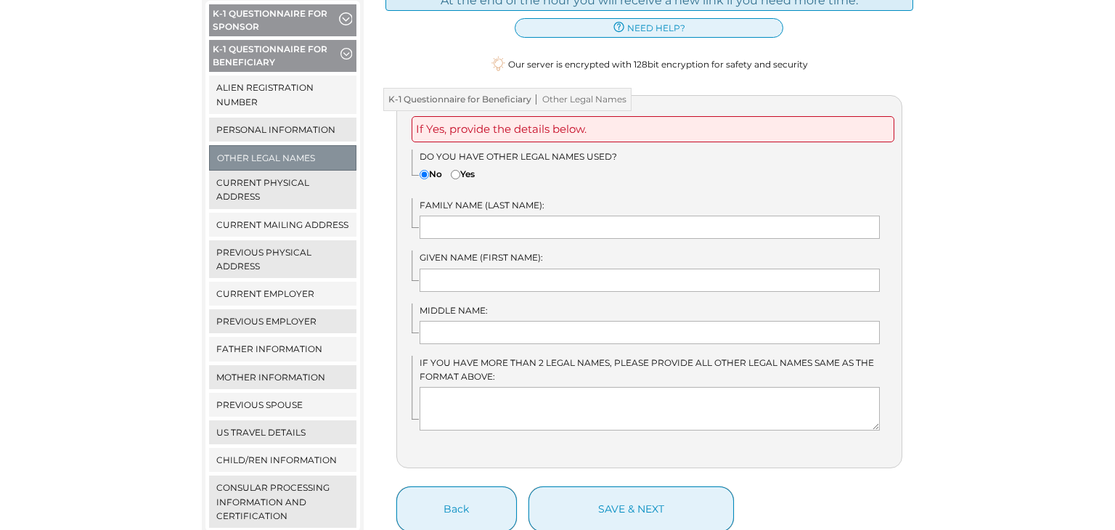
scroll to position [242, 0]
click at [458, 168] on input"] "Yes" at bounding box center [455, 172] width 9 height 9
radio input"] "true"
click at [464, 214] on input "text" at bounding box center [650, 225] width 461 height 23
type input "Guimba"
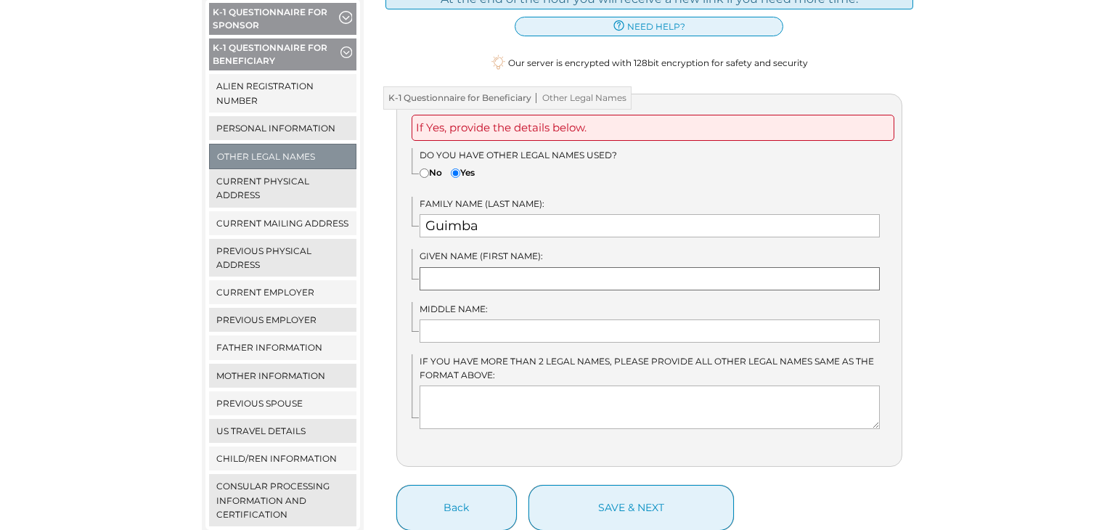
click at [494, 268] on input "text" at bounding box center [650, 278] width 461 height 23
type input "[PERSON_NAME]"
click at [457, 319] on input "text" at bounding box center [650, 330] width 461 height 23
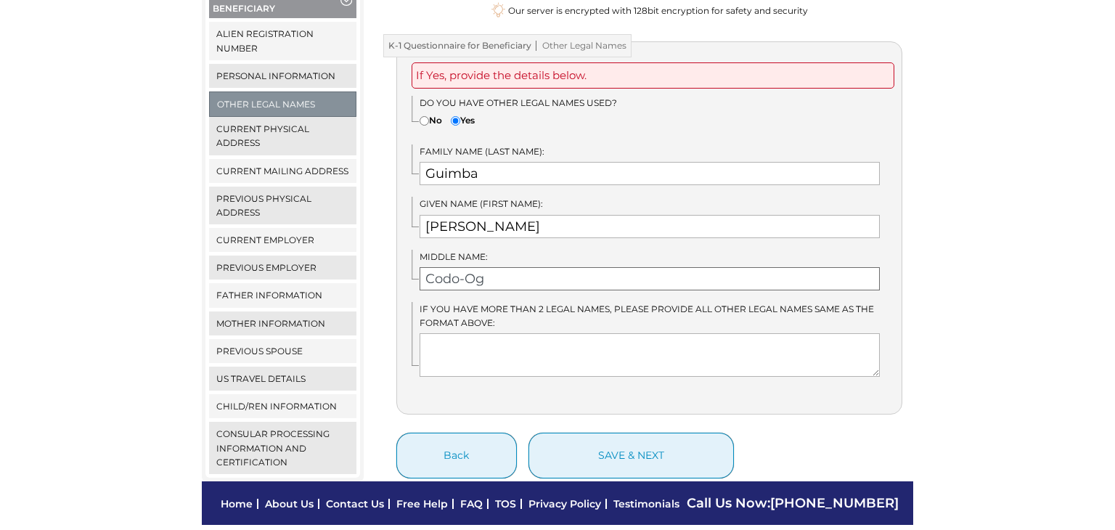
scroll to position [295, 0]
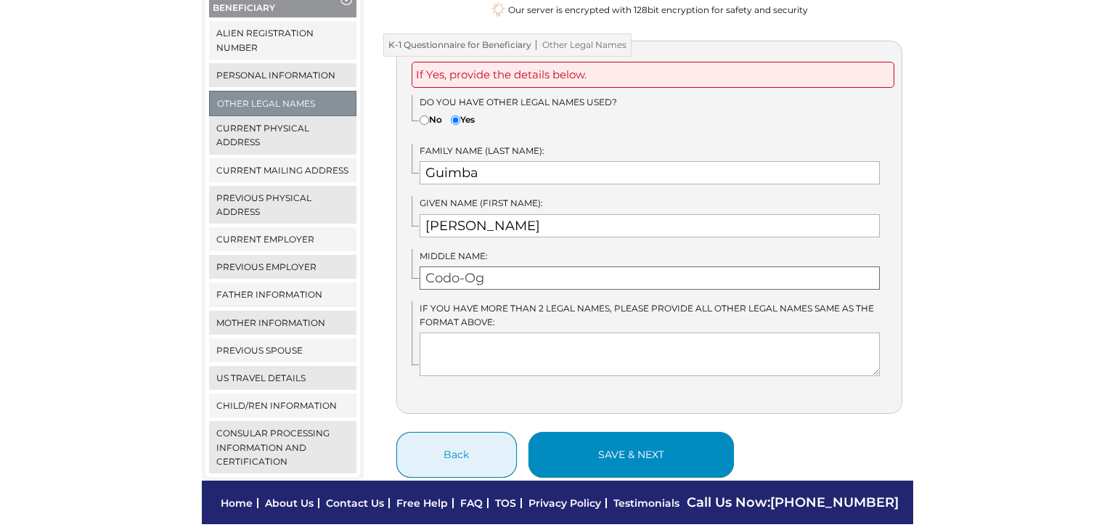
type input "Codo-Og"
click at [659, 451] on button "save & next" at bounding box center [630, 455] width 205 height 46
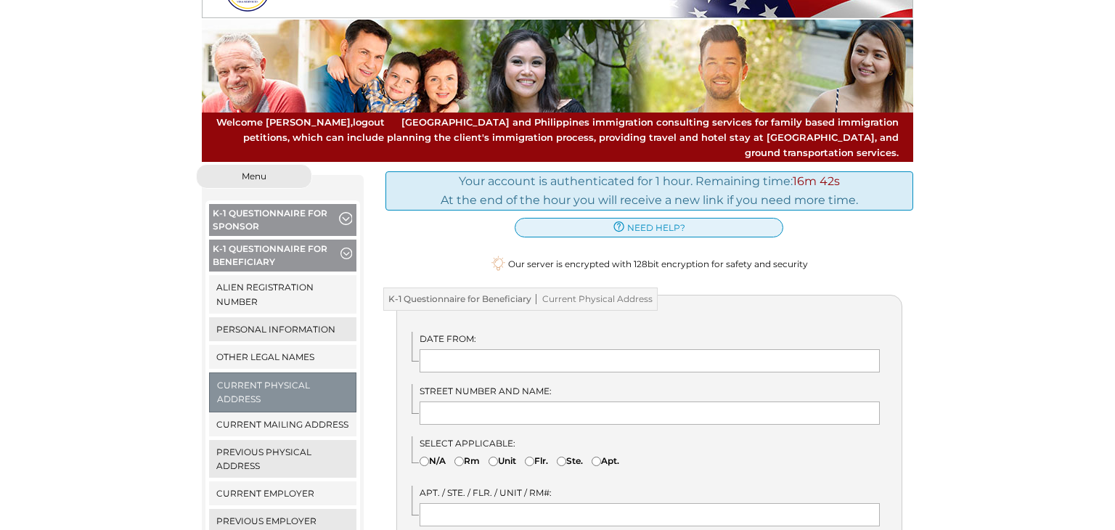
scroll to position [29, 0]
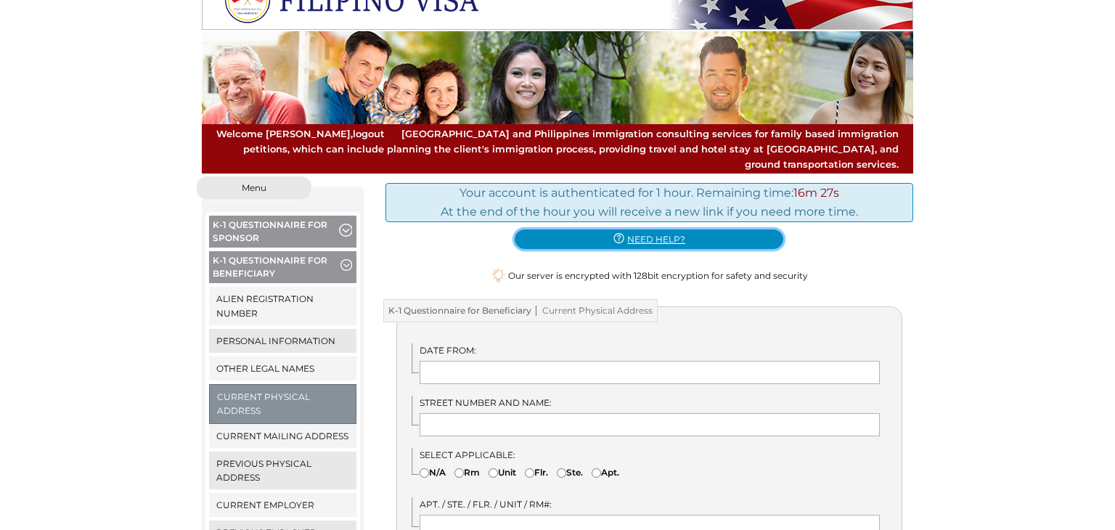
click at [655, 232] on span "need help?" at bounding box center [656, 239] width 58 height 14
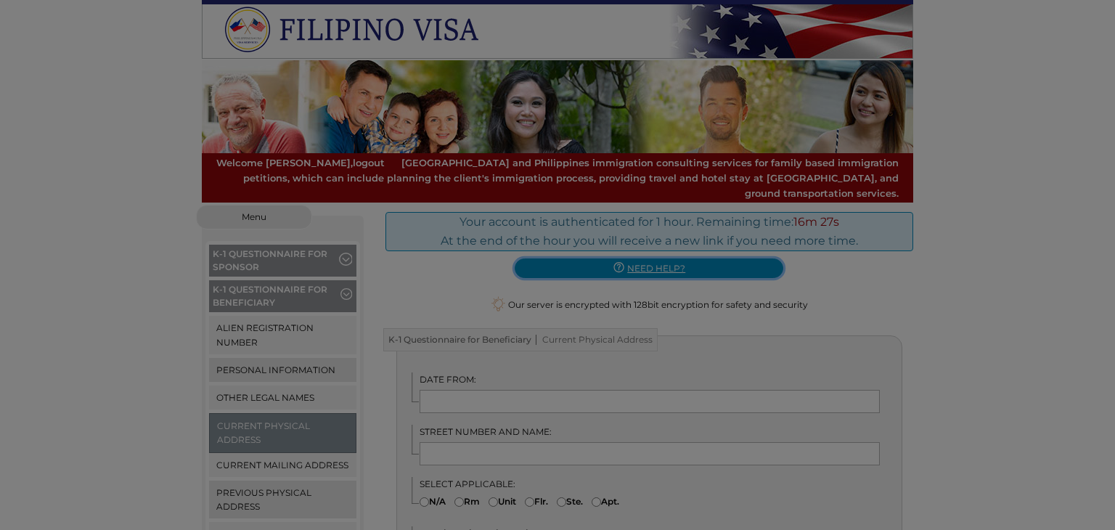
scroll to position [0, 0]
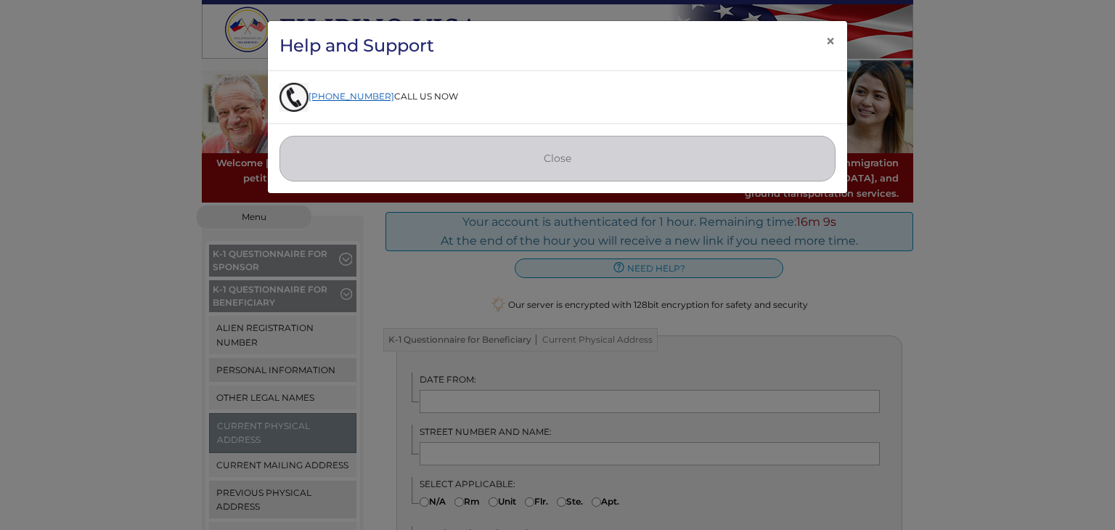
click at [352, 99] on link "[PHONE_NUMBER]" at bounding box center [336, 96] width 115 height 11
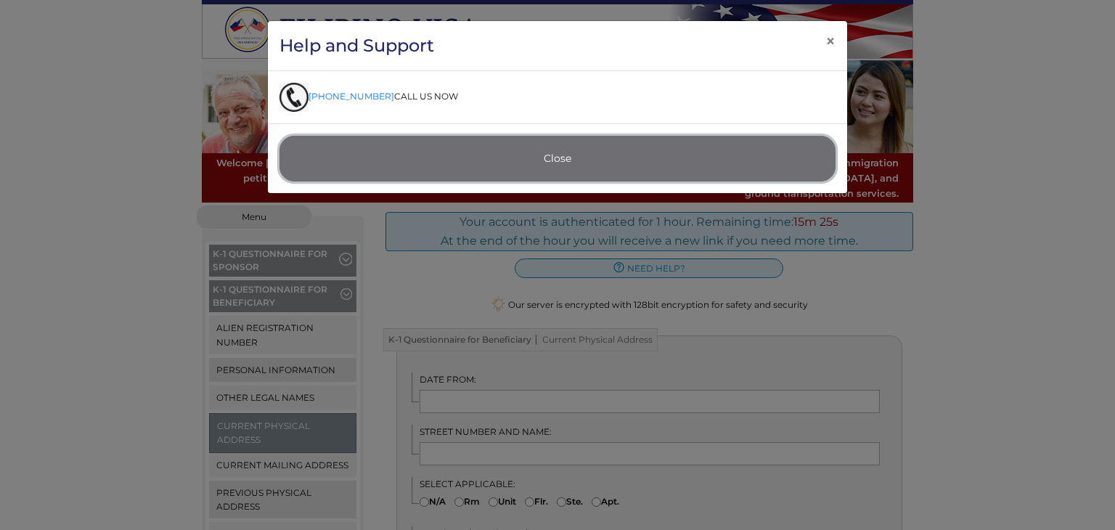
click at [564, 158] on button "Close" at bounding box center [557, 159] width 556 height 46
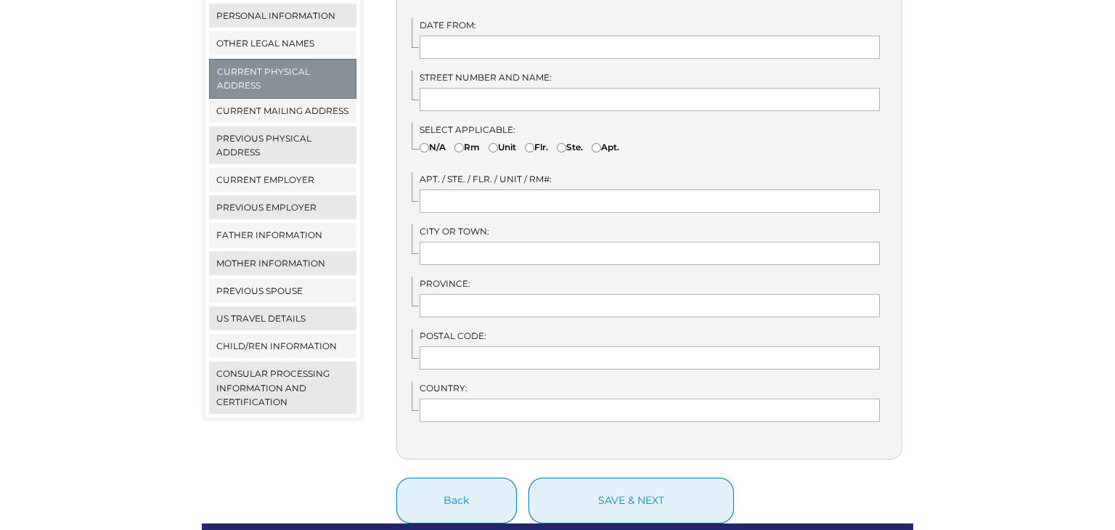
scroll to position [448, 0]
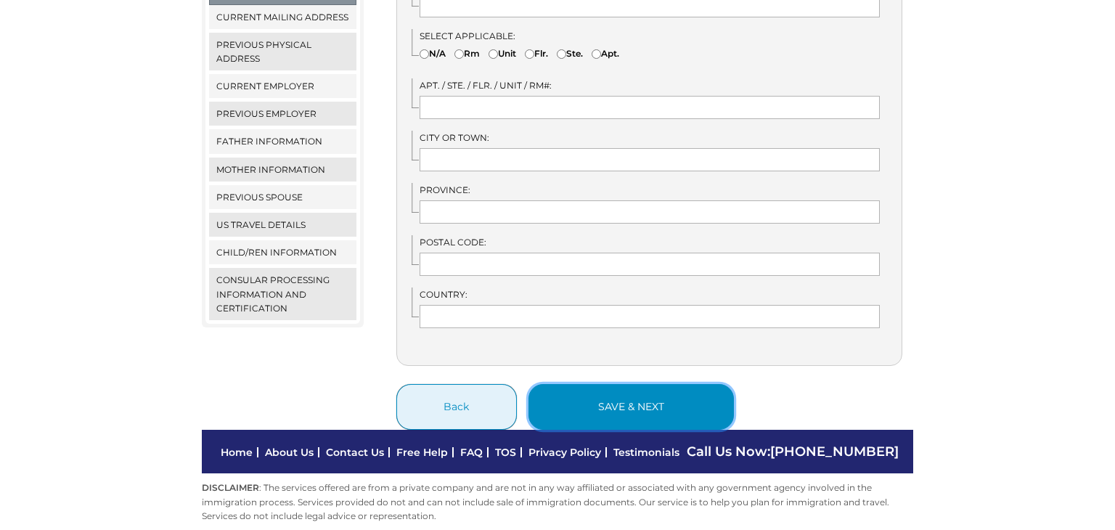
click at [666, 396] on button "save & next" at bounding box center [630, 407] width 205 height 46
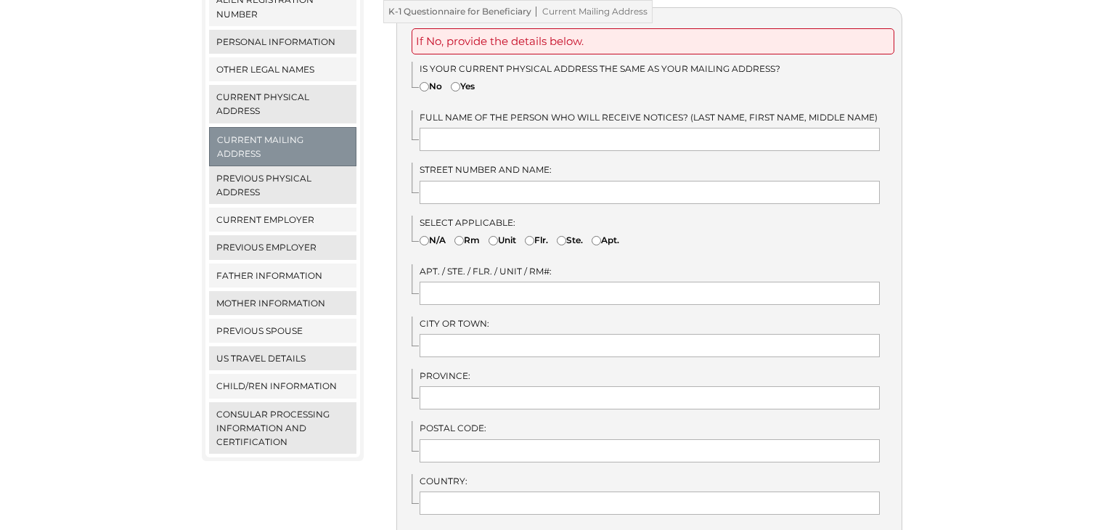
scroll to position [350, 0]
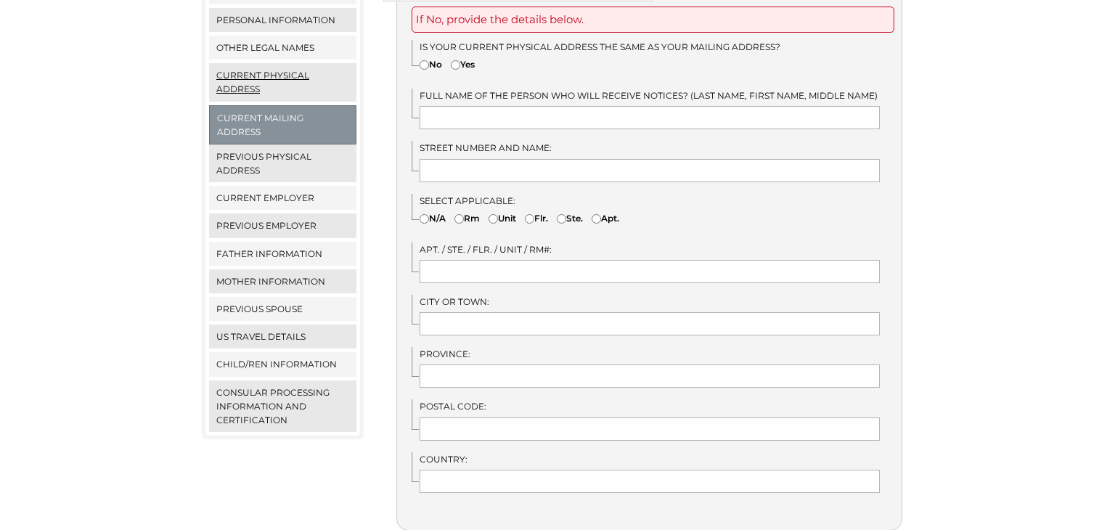
click at [283, 63] on link "Current Physical Address" at bounding box center [282, 82] width 147 height 38
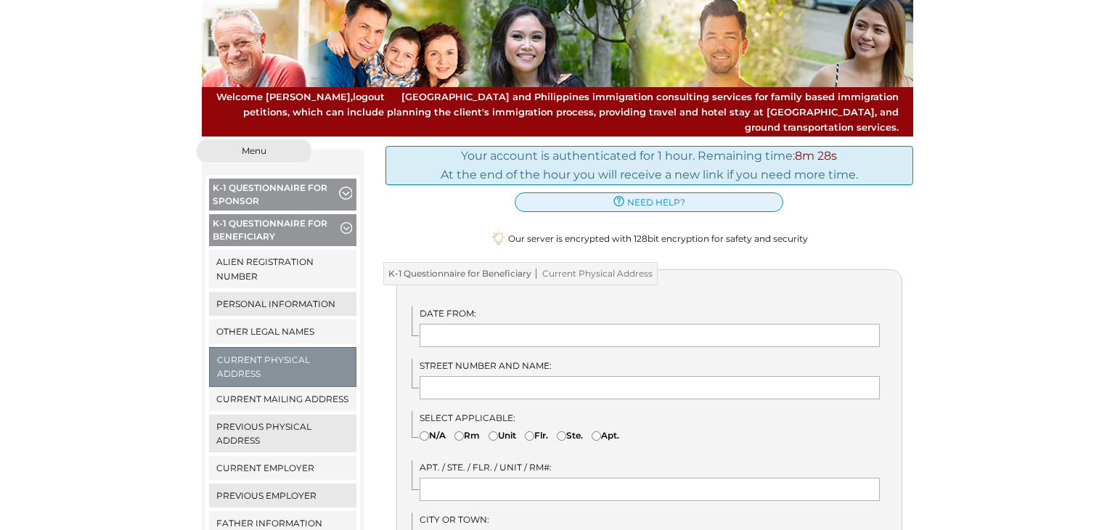
scroll to position [113, 0]
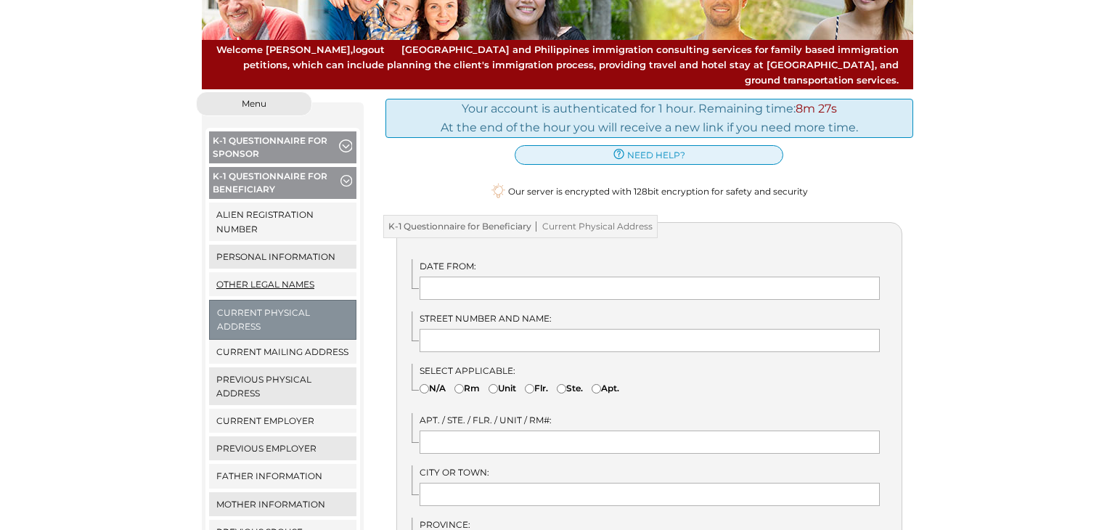
click at [261, 272] on link "Other Legal Names" at bounding box center [282, 284] width 147 height 24
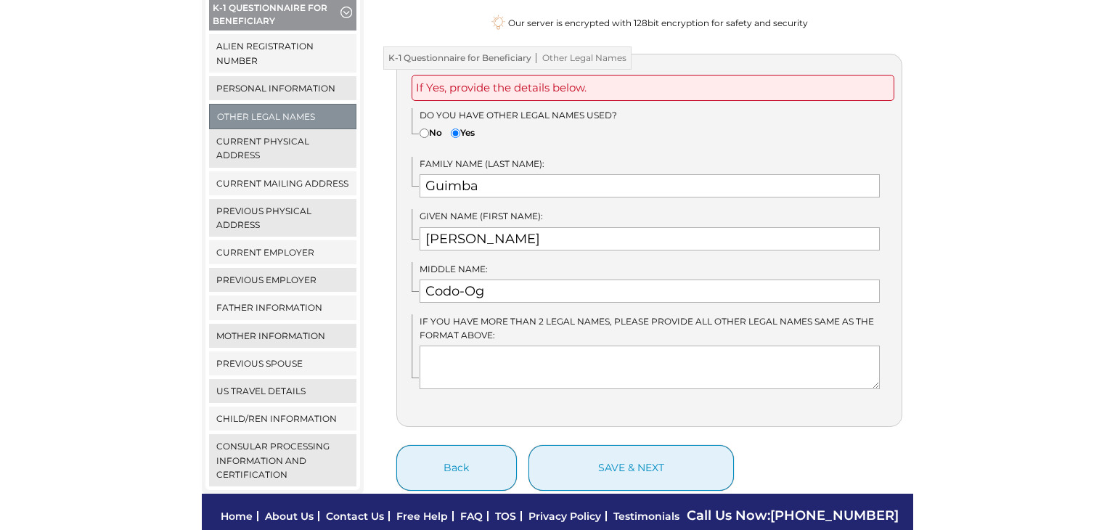
scroll to position [287, 0]
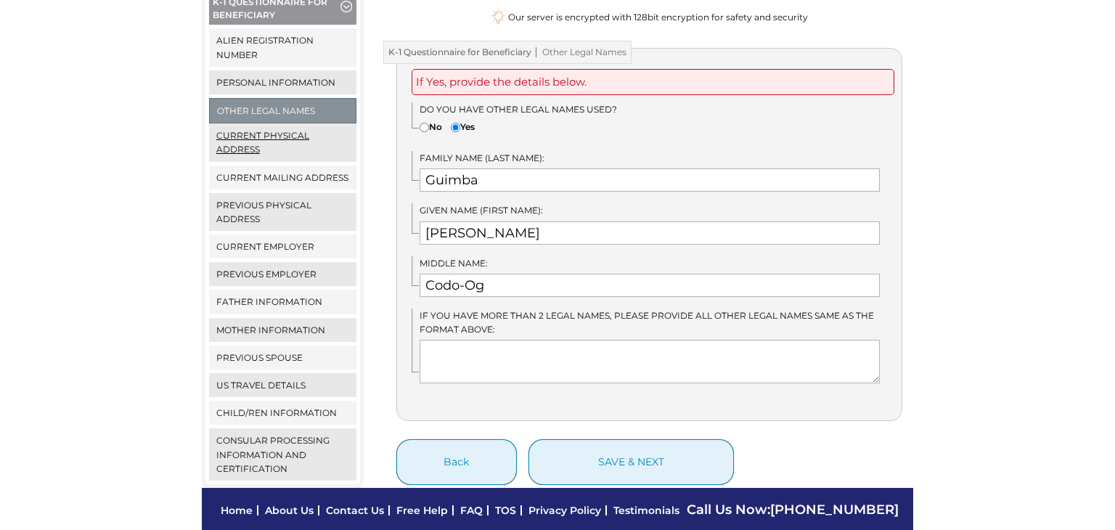
click at [293, 126] on link "Current Physical Address" at bounding box center [282, 142] width 147 height 38
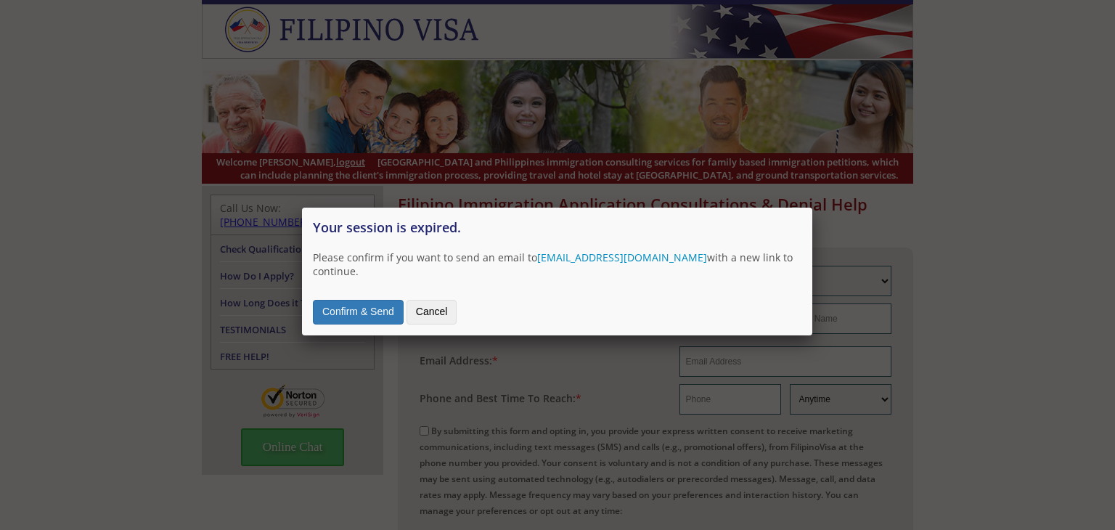
click at [372, 306] on button "Confirm & Send" at bounding box center [358, 312] width 91 height 25
